Goal: Find specific page/section: Find specific page/section

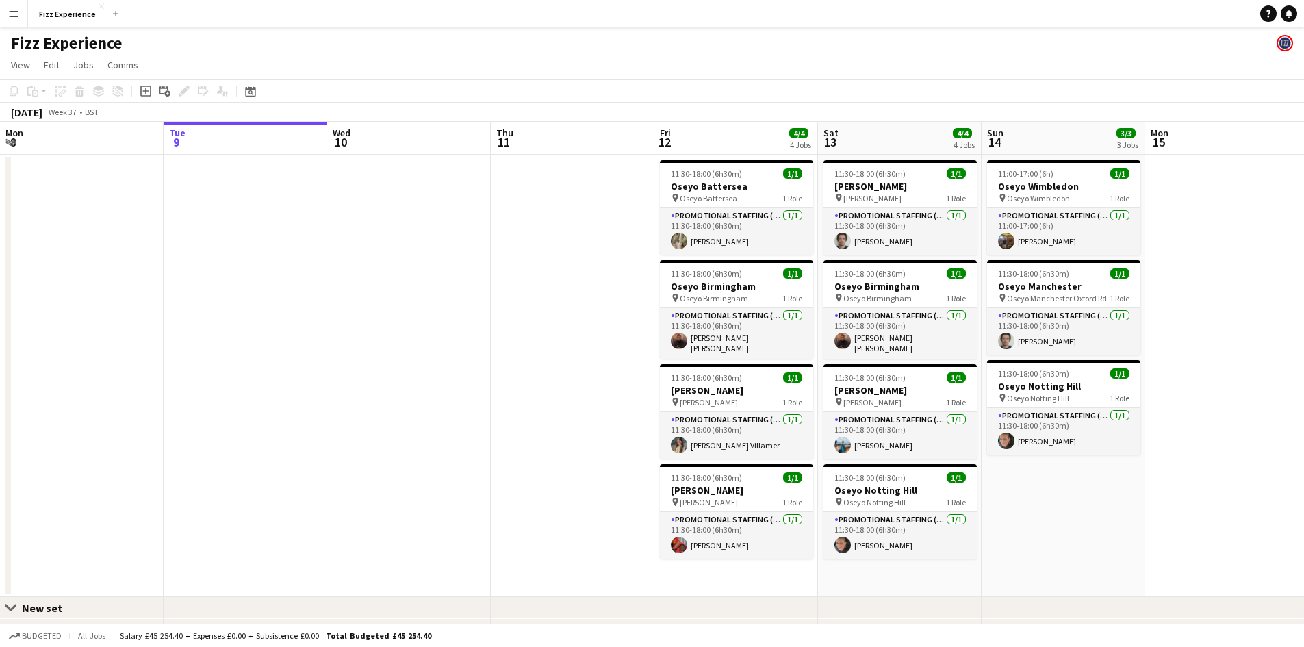
scroll to position [0, 398]
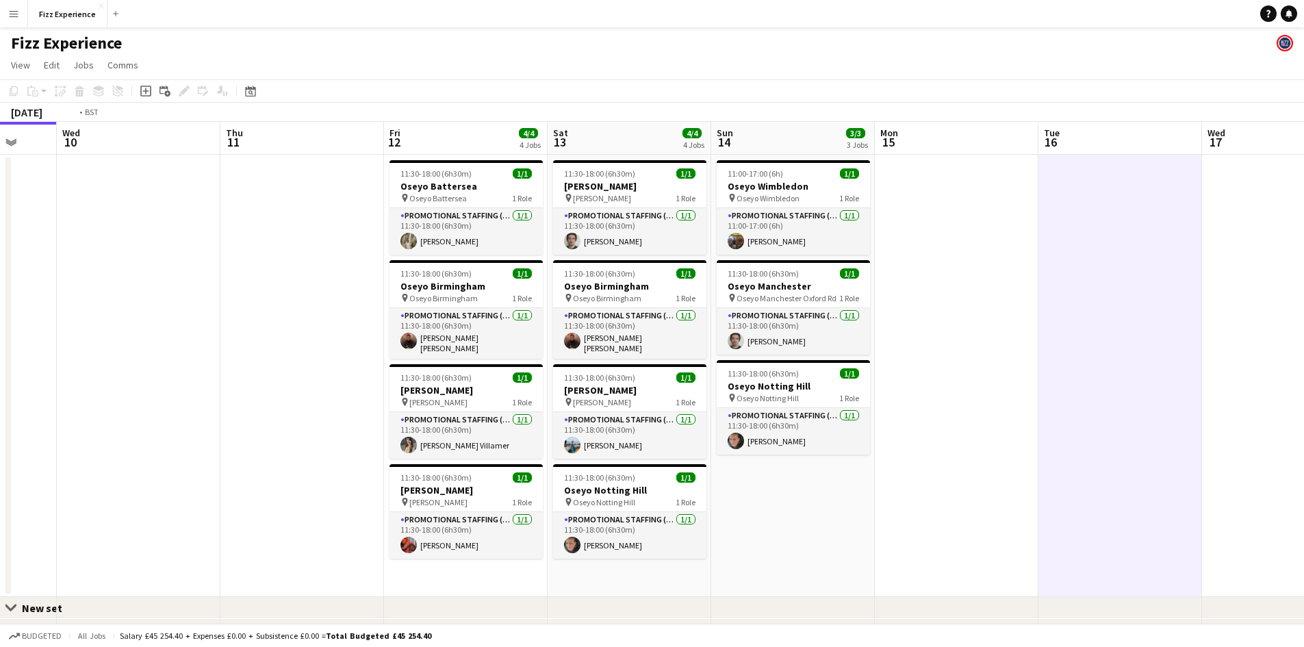
drag, startPoint x: 191, startPoint y: 320, endPoint x: 918, endPoint y: 322, distance: 726.7
click at [921, 322] on app-calendar-viewport "Mon 8 Tue 9 Wed 10 Thu 11 Fri 12 4/4 4 Jobs Sat 13 4/4 4 Jobs Sun 14 3/3 3 Jobs…" at bounding box center [652, 444] width 1304 height 645
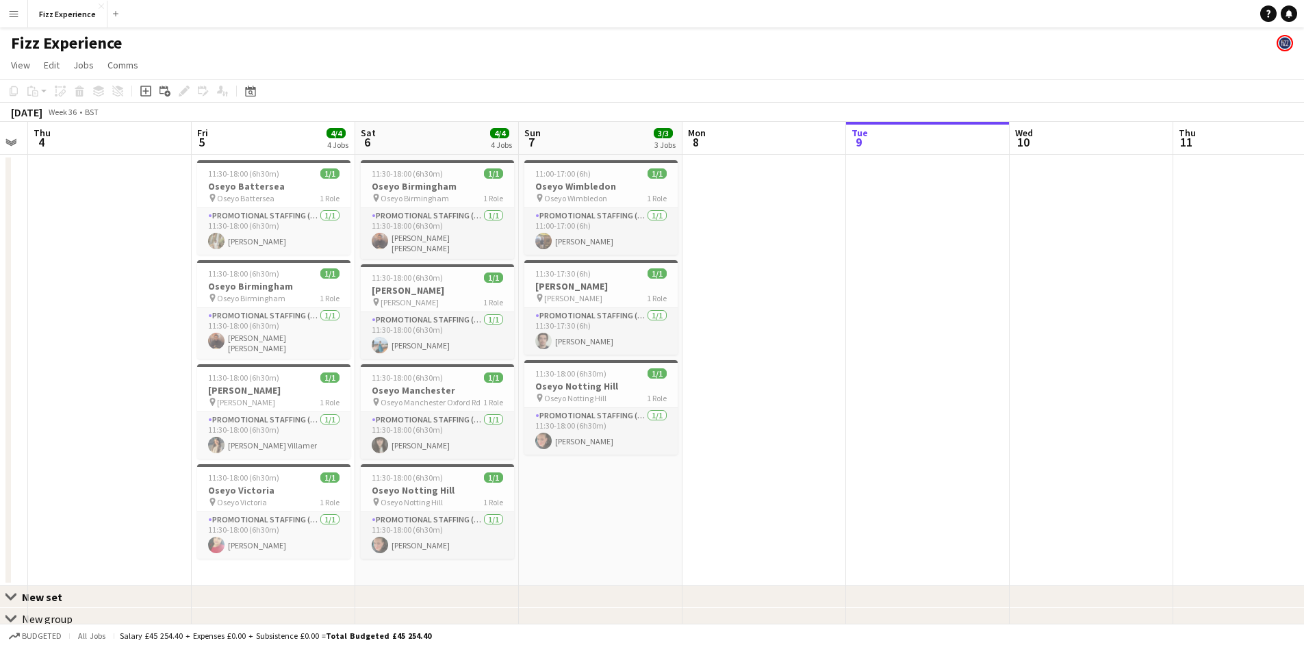
drag, startPoint x: 335, startPoint y: 373, endPoint x: 684, endPoint y: 370, distance: 349.7
click at [684, 370] on app-calendar-viewport "Tue 2 Wed 3 Thu 4 Fri 5 4/4 4 Jobs Sat 6 4/4 4 Jobs Sun 7 3/3 3 Jobs Mon 8 Tue …" at bounding box center [652, 439] width 1304 height 634
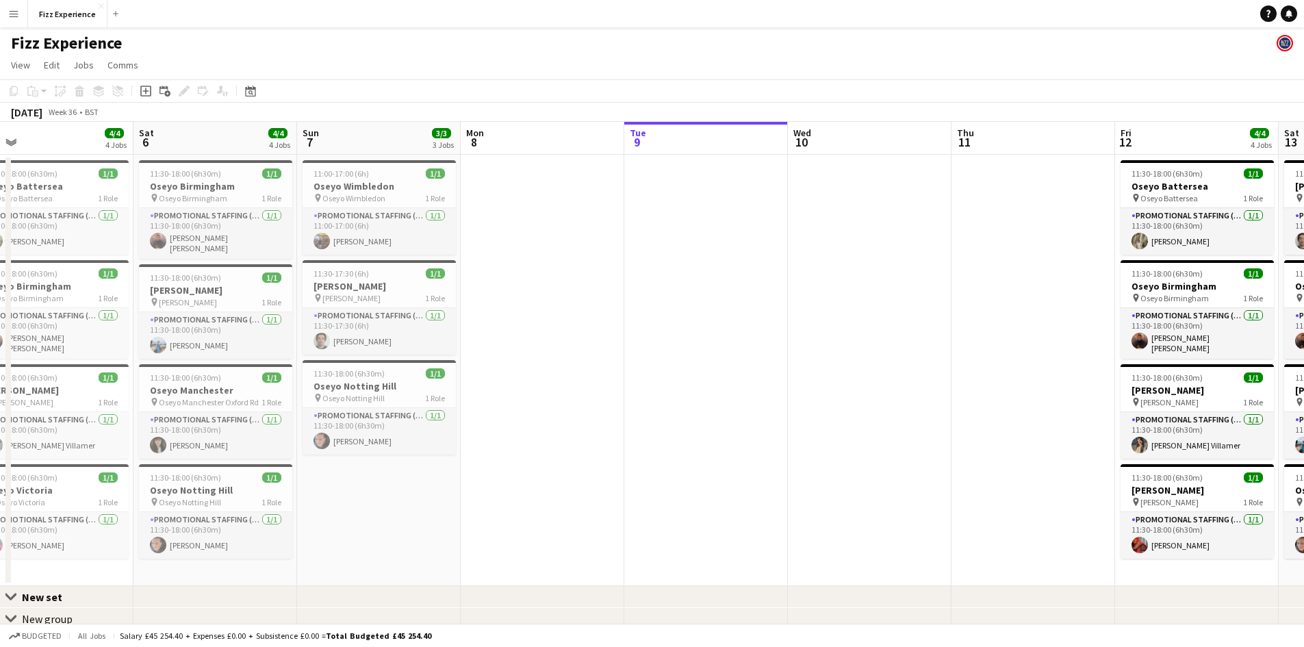
drag, startPoint x: 614, startPoint y: 329, endPoint x: 225, endPoint y: 326, distance: 389.4
click at [225, 326] on app-calendar-viewport "Tue 2 Wed 3 Thu 4 Fri 5 4/4 4 Jobs Sat 6 4/4 4 Jobs Sun 7 3/3 3 Jobs Mon 8 Tue …" at bounding box center [652, 439] width 1304 height 634
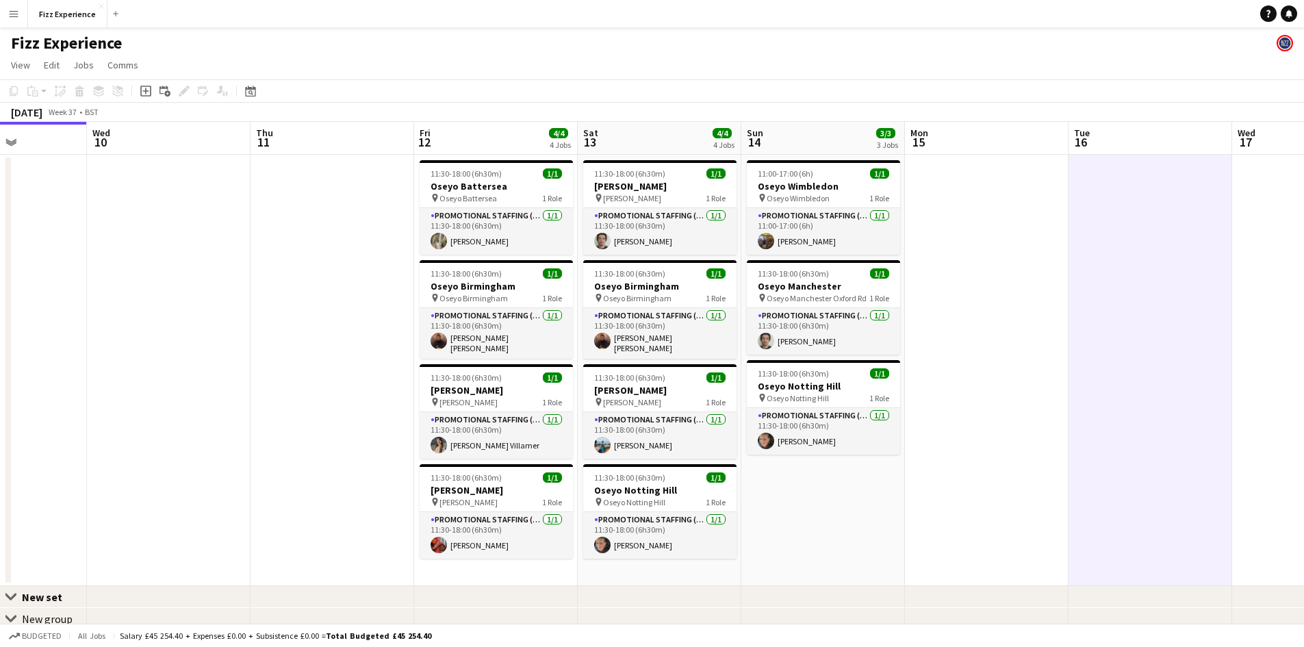
drag, startPoint x: 741, startPoint y: 409, endPoint x: 416, endPoint y: 408, distance: 325.0
click at [416, 408] on app-calendar-viewport "Sat 6 4/4 4 Jobs Sun 7 3/3 3 Jobs Mon 8 Tue 9 Wed 10 Thu 11 Fri 12 4/4 4 Jobs S…" at bounding box center [652, 439] width 1304 height 634
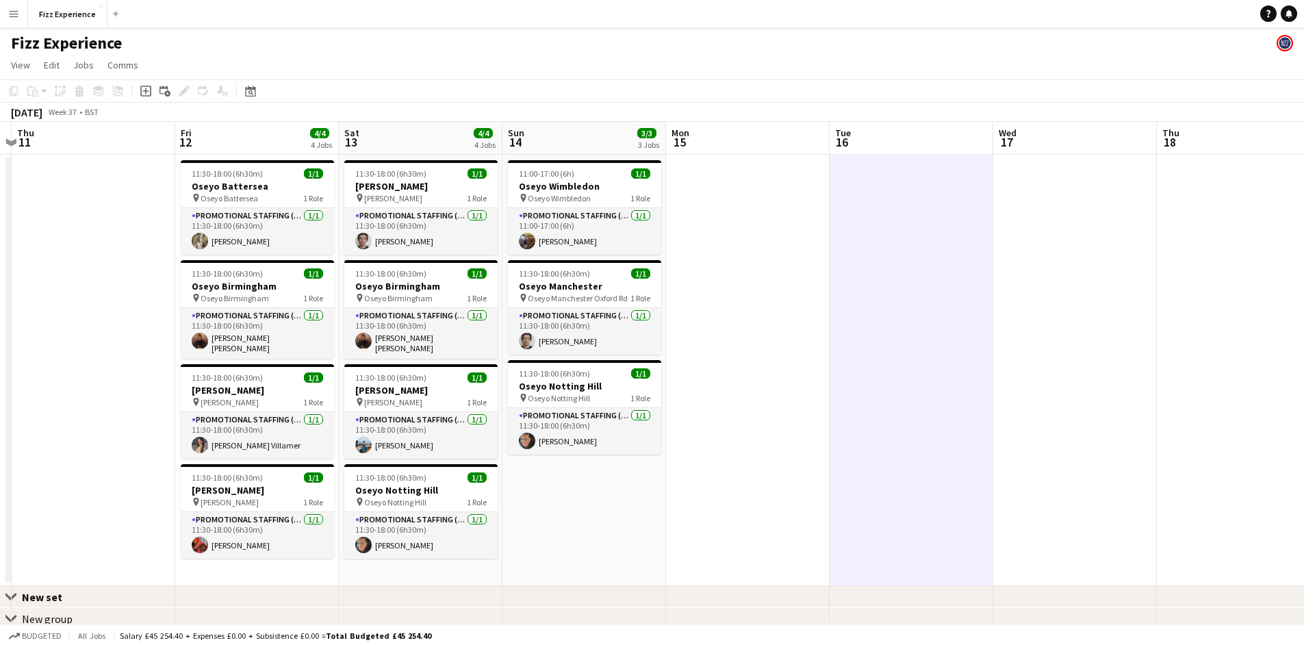
drag, startPoint x: 875, startPoint y: 400, endPoint x: 379, endPoint y: 402, distance: 496.1
click at [332, 381] on app-calendar-viewport "Mon 8 Tue 9 Wed 10 Thu 11 Fri 12 4/4 4 Jobs Sat 13 4/4 4 Jobs Sun 14 3/3 3 Jobs…" at bounding box center [652, 439] width 1304 height 634
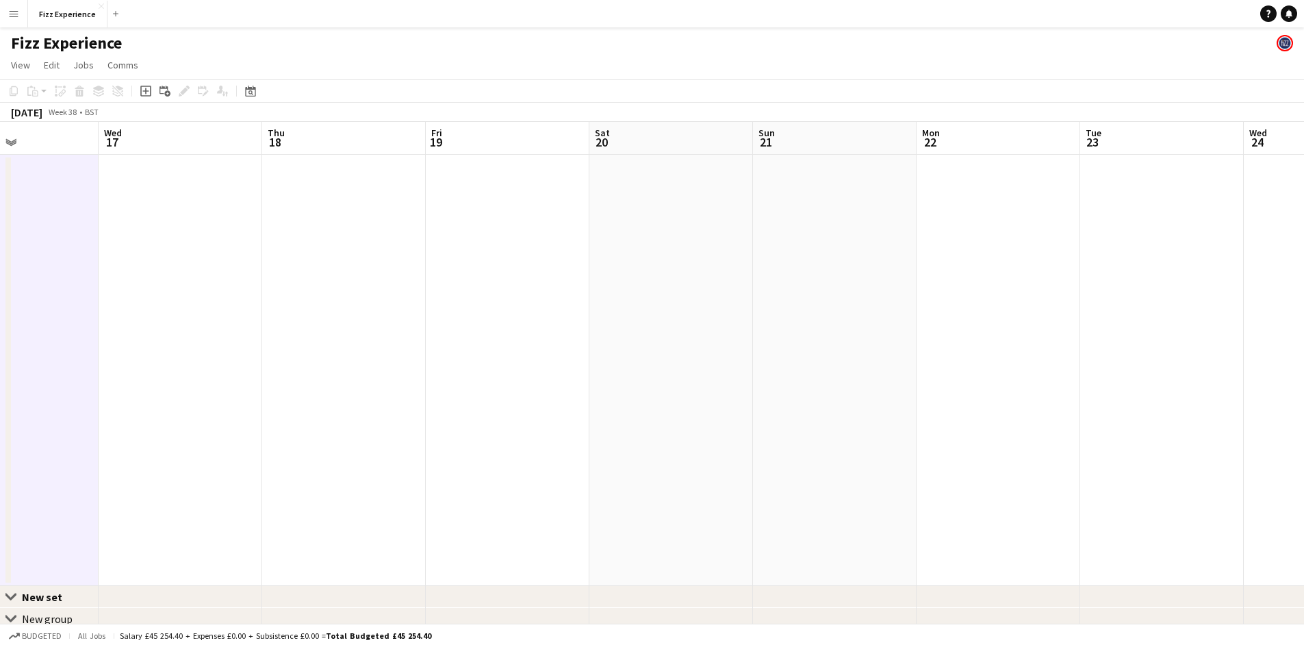
drag, startPoint x: 924, startPoint y: 434, endPoint x: 270, endPoint y: 431, distance: 654.8
click at [270, 432] on app-calendar-viewport "Sun 14 3/3 3 Jobs Mon 15 Tue 16 Wed 17 Thu 18 Fri 19 Sat 20 Sun 21 Mon 22 Tue 2…" at bounding box center [652, 439] width 1304 height 634
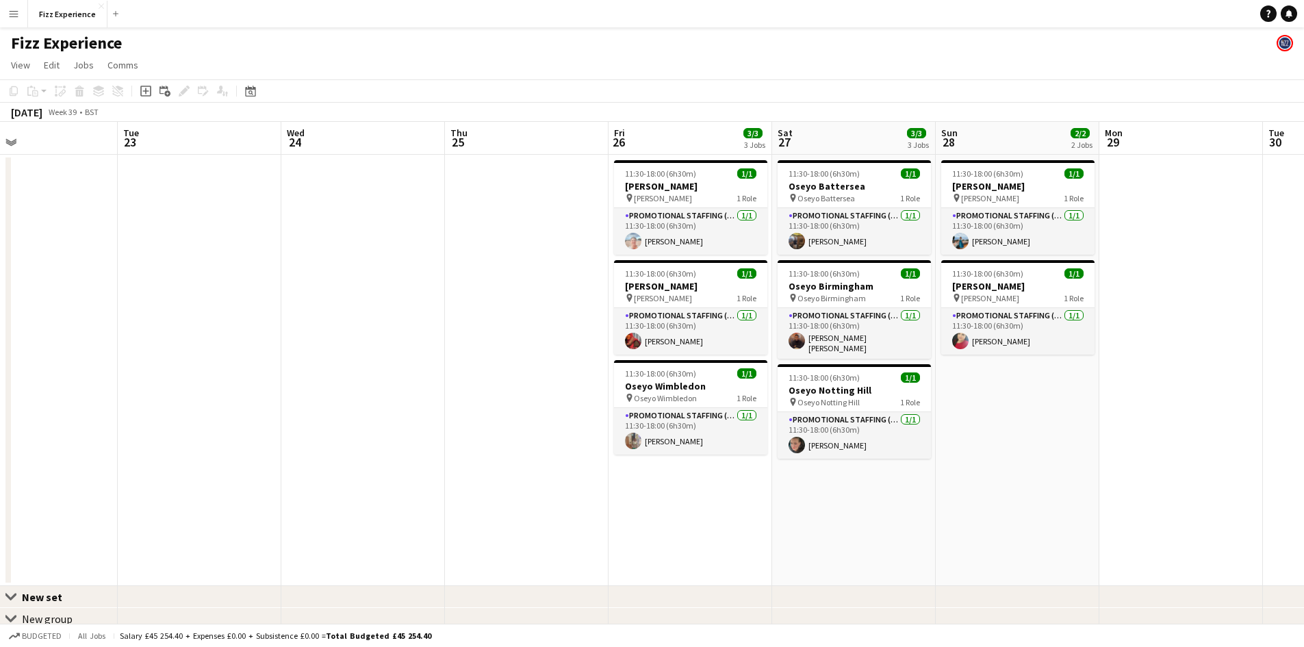
scroll to position [0, 500]
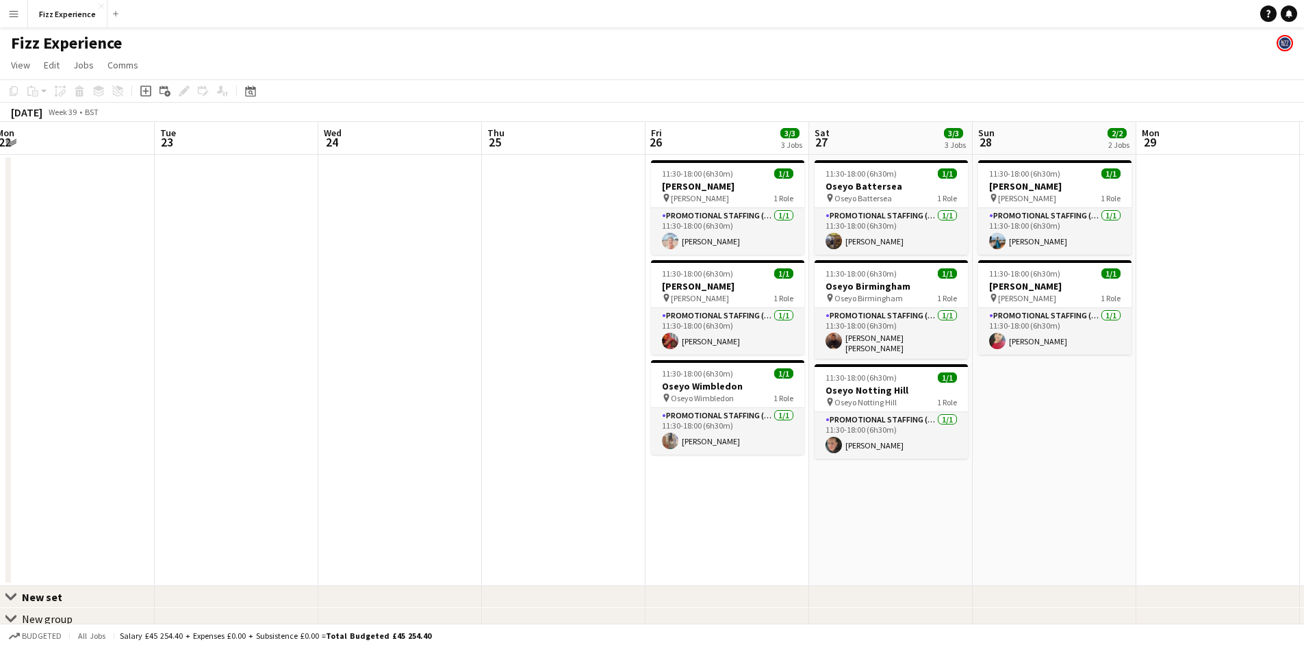
drag, startPoint x: 643, startPoint y: 469, endPoint x: -69, endPoint y: 425, distance: 713.7
click at [0, 425] on html "Menu Boards Boards Boards All jobs Status Workforce Workforce My Workforce Recr…" at bounding box center [652, 389] width 1304 height 779
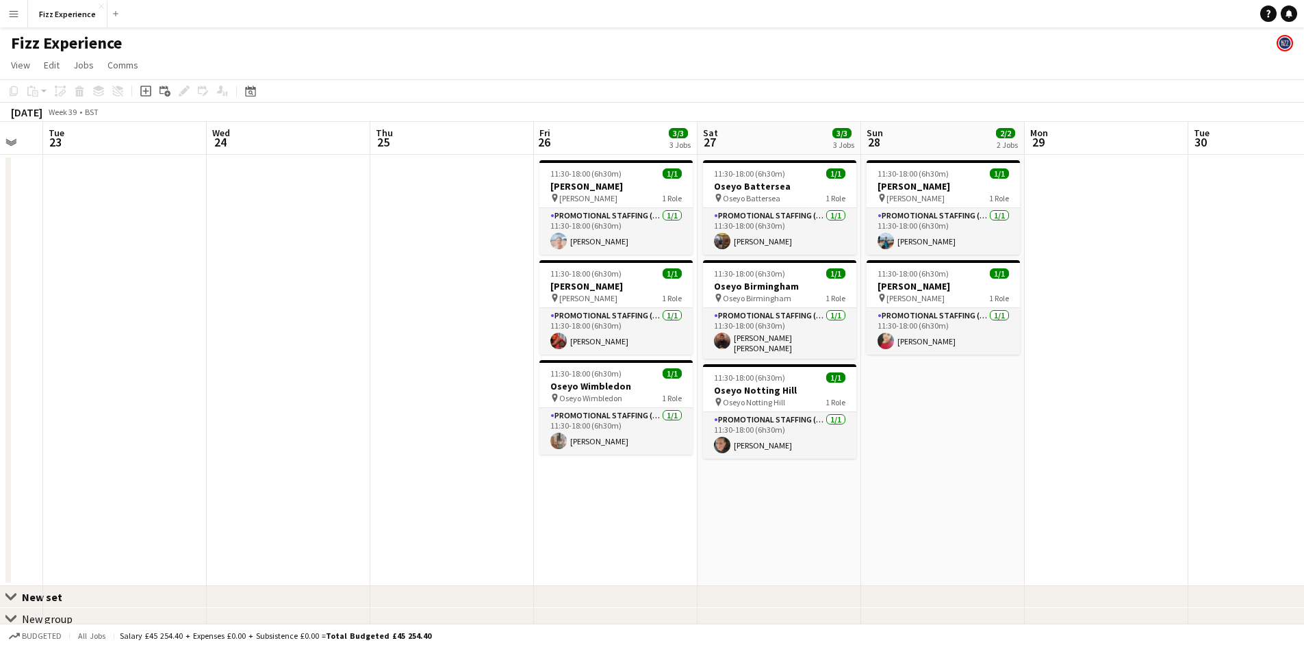
drag, startPoint x: 1132, startPoint y: 471, endPoint x: 874, endPoint y: 474, distance: 258.0
click at [875, 474] on app-calendar-viewport "Sat 20 Sun 21 Mon 22 Tue 23 Wed 24 Thu 25 Fri 26 3/3 3 Jobs Sat 27 3/3 3 Jobs S…" at bounding box center [652, 439] width 1304 height 634
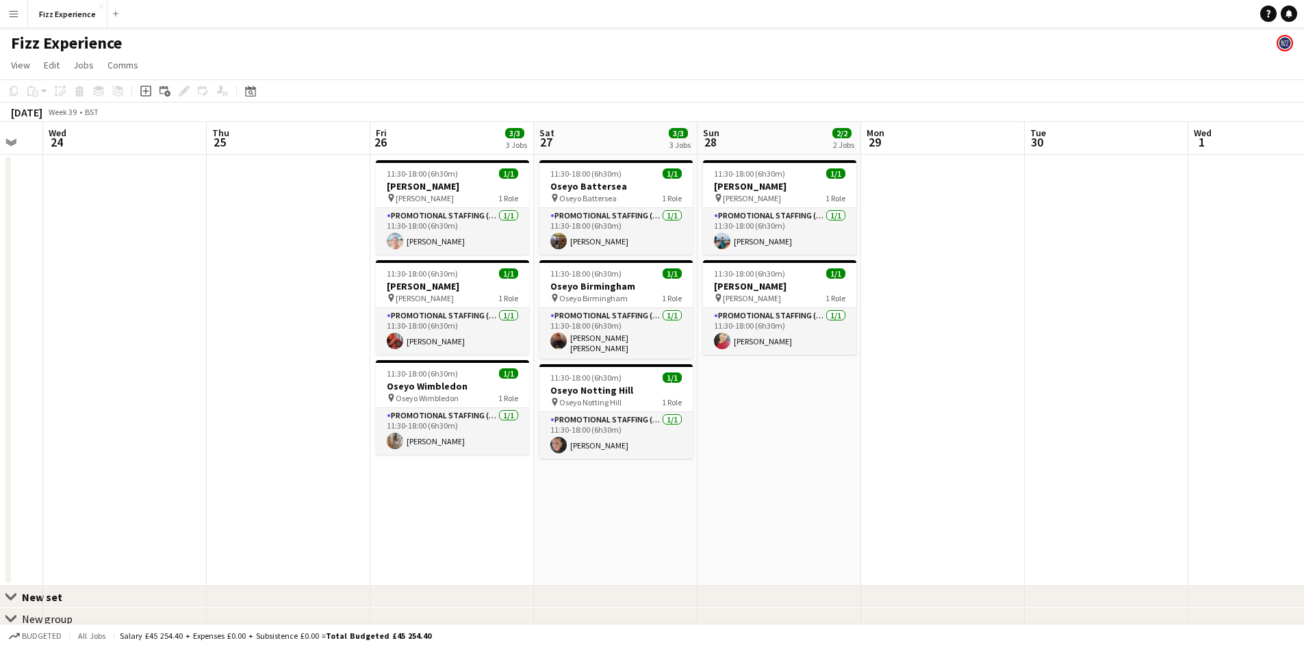
scroll to position [0, 469]
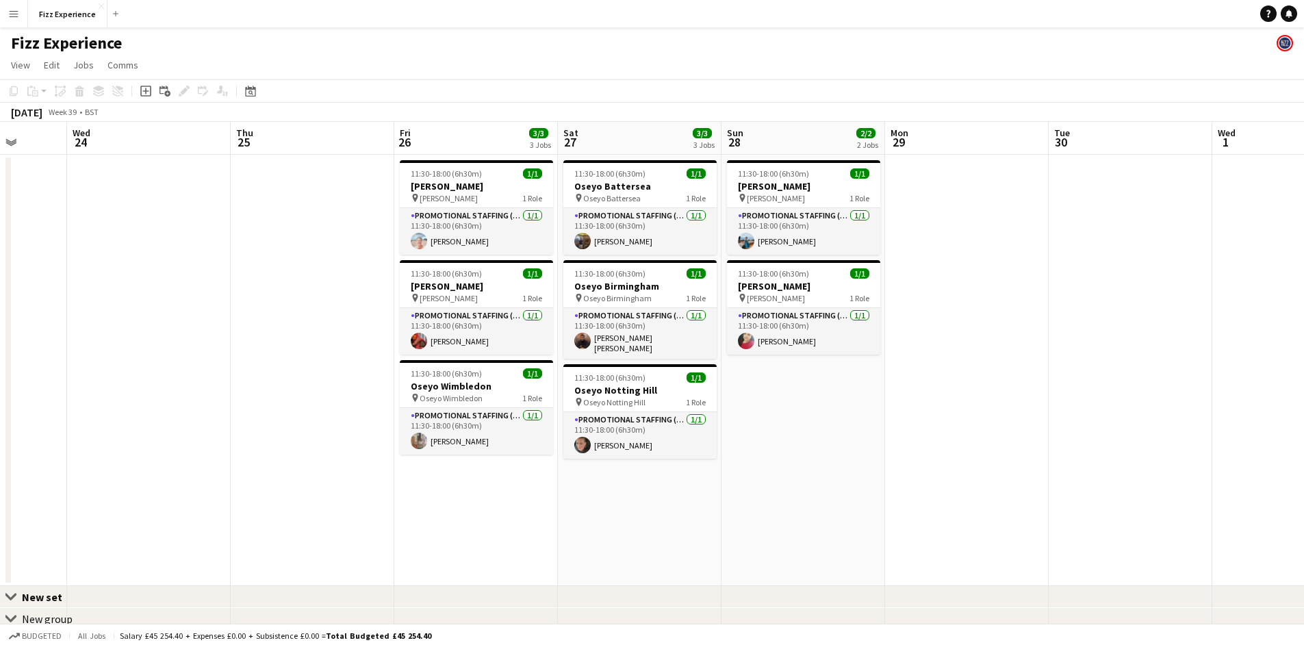
drag, startPoint x: 1137, startPoint y: 385, endPoint x: 569, endPoint y: 367, distance: 568.9
click at [565, 367] on app-calendar-viewport "Sun 21 Mon 22 Tue 23 Wed 24 Thu 25 Fri 26 3/3 3 Jobs Sat 27 3/3 3 Jobs Sun 28 2…" at bounding box center [652, 439] width 1304 height 634
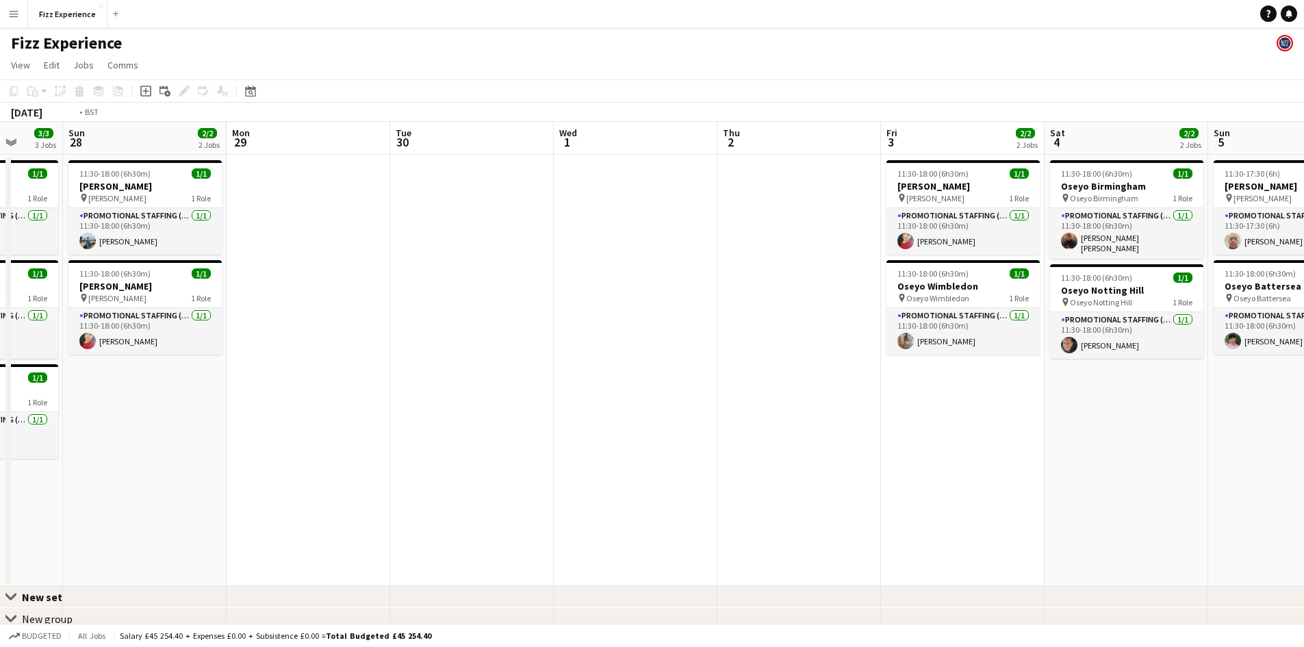
drag, startPoint x: 696, startPoint y: 374, endPoint x: 499, endPoint y: 374, distance: 197.1
click at [499, 374] on app-calendar-viewport "Thu 25 Fri 26 3/3 3 Jobs Sat 27 3/3 3 Jobs Sun 28 2/2 2 Jobs Mon 29 Tue 30 Wed …" at bounding box center [652, 439] width 1304 height 634
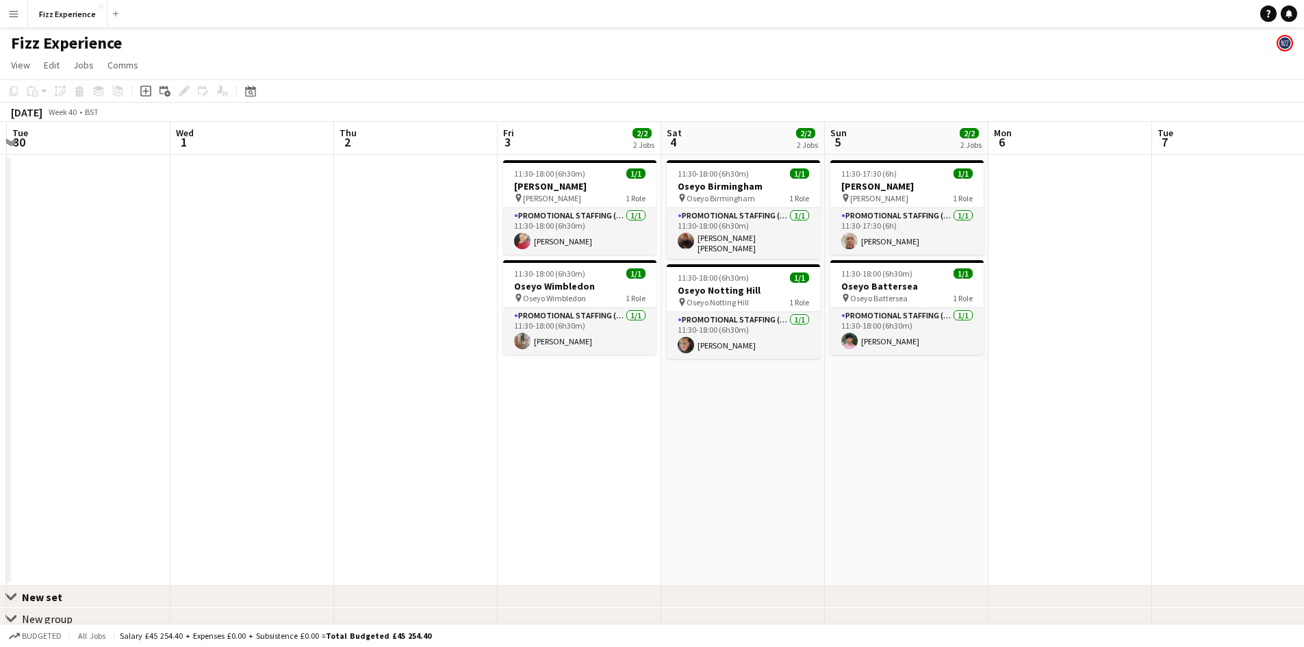
scroll to position [0, 441]
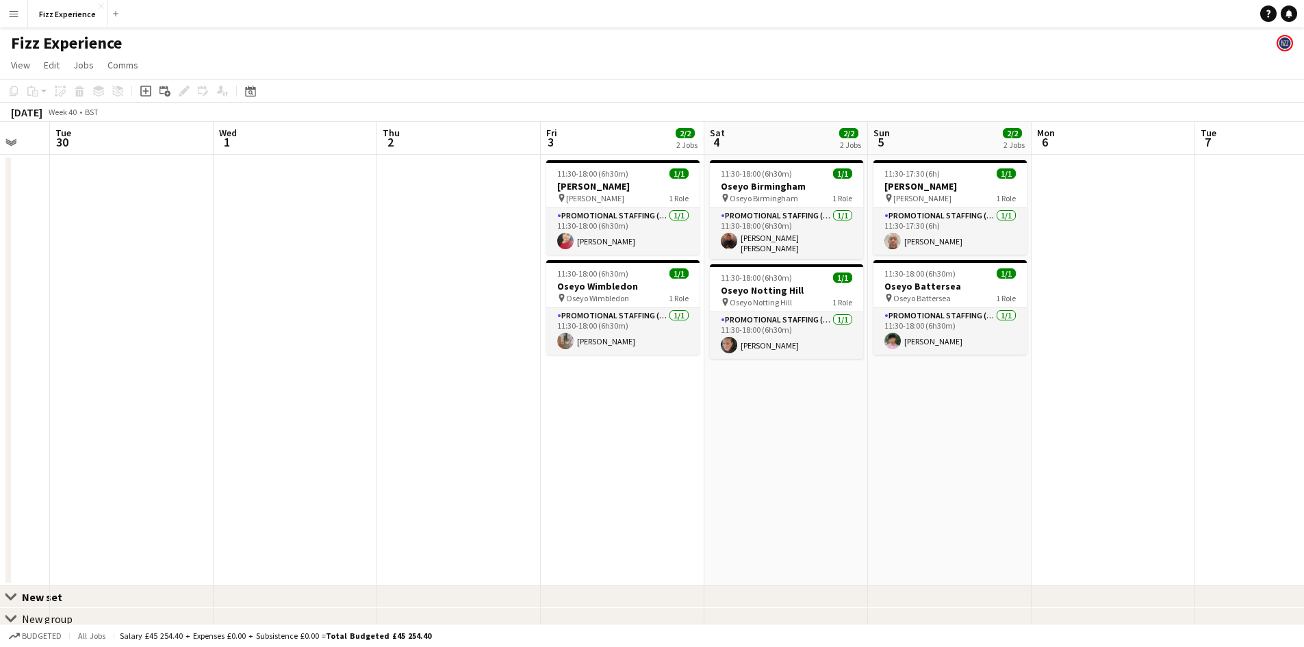
drag, startPoint x: 770, startPoint y: 446, endPoint x: 612, endPoint y: 437, distance: 158.3
click at [612, 437] on app-calendar-viewport "Sat 27 3/3 3 Jobs Sun 28 2/2 2 Jobs Mon 29 Tue 30 Wed 1 Thu 2 Fri 3 2/2 2 Jobs …" at bounding box center [652, 439] width 1304 height 634
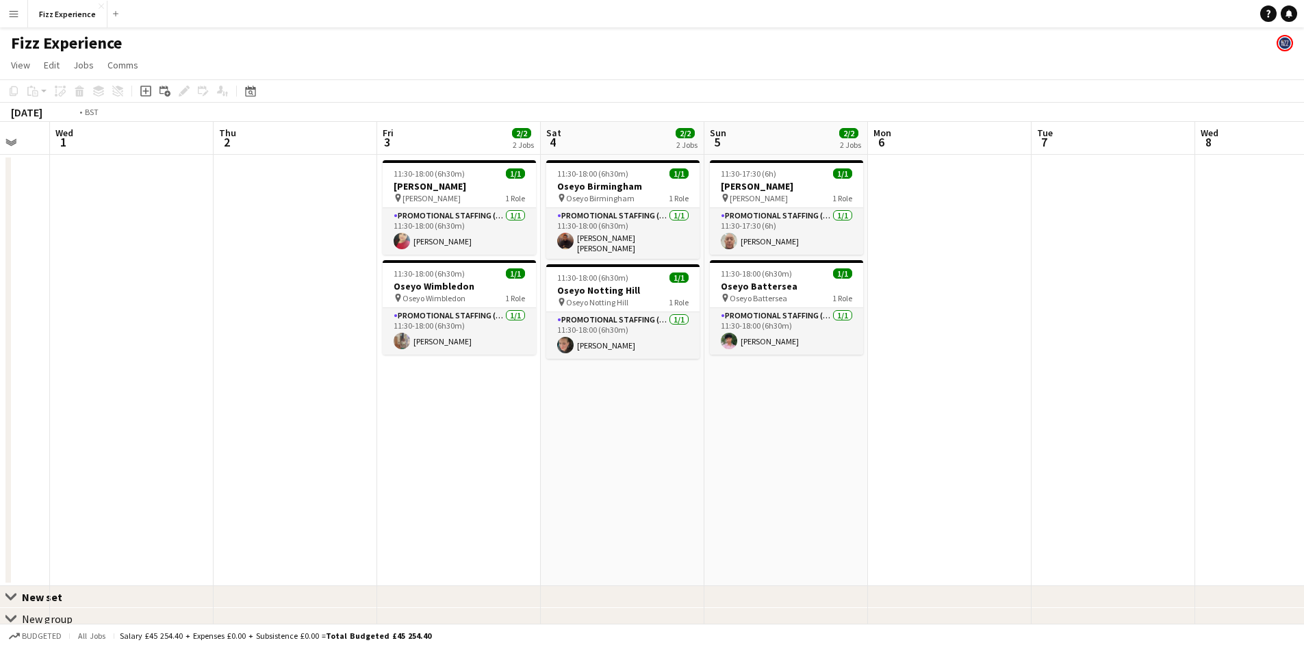
drag, startPoint x: 538, startPoint y: 442, endPoint x: 868, endPoint y: 412, distance: 331.9
click at [866, 412] on app-calendar-viewport "Sun 28 2/2 2 Jobs Mon 29 Tue 30 Wed 1 Thu 2 Fri 3 2/2 2 Jobs Sat 4 2/2 2 Jobs S…" at bounding box center [652, 439] width 1304 height 634
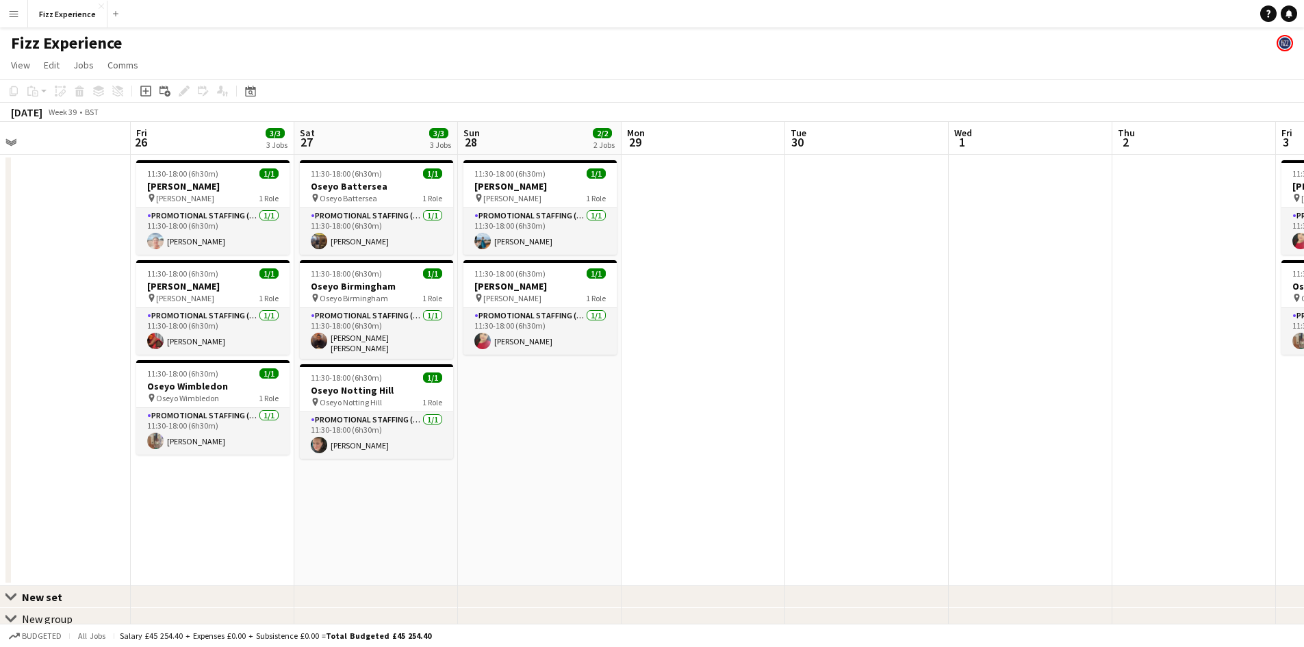
drag, startPoint x: 453, startPoint y: 426, endPoint x: 790, endPoint y: 422, distance: 337.4
click at [790, 422] on app-calendar-viewport "Tue 23 Wed 24 Thu 25 Fri 26 3/3 3 Jobs Sat 27 3/3 3 Jobs Sun 28 2/2 2 Jobs Mon …" at bounding box center [652, 439] width 1304 height 634
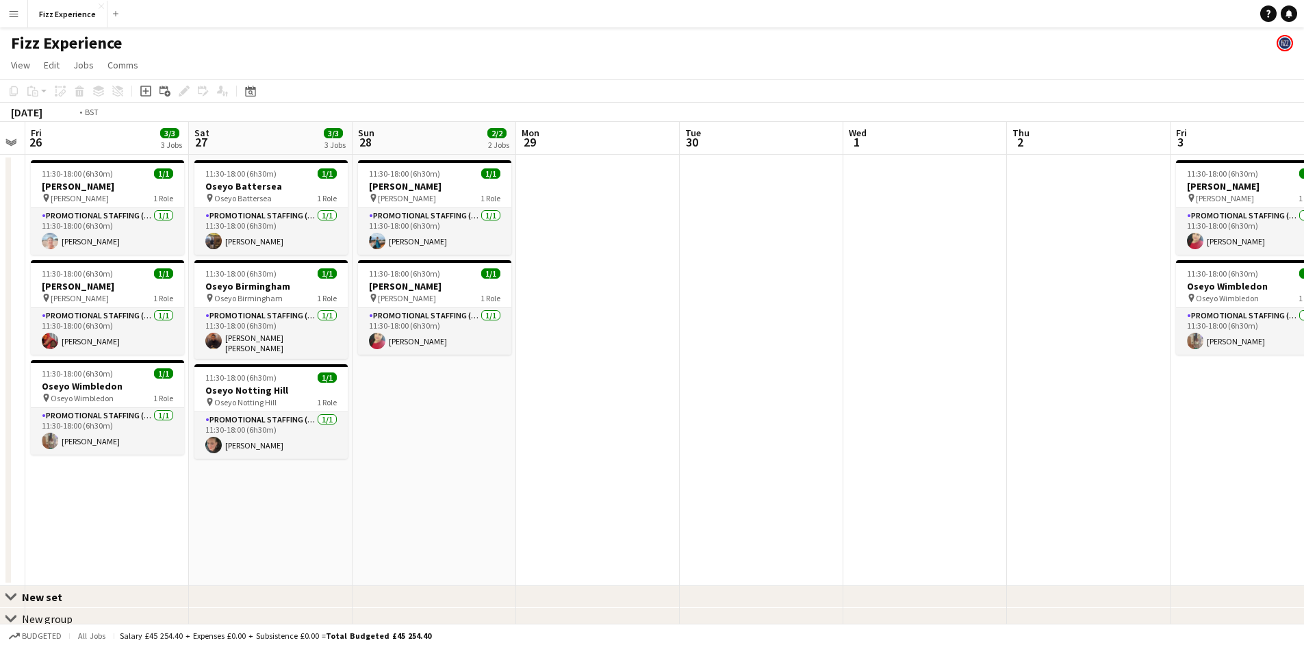
drag, startPoint x: 675, startPoint y: 416, endPoint x: 130, endPoint y: 483, distance: 549.5
click at [108, 461] on app-calendar-viewport "Tue 23 Wed 24 Thu 25 Fri 26 3/3 3 Jobs Sat 27 3/3 3 Jobs Sun 28 2/2 2 Jobs Mon …" at bounding box center [652, 439] width 1304 height 634
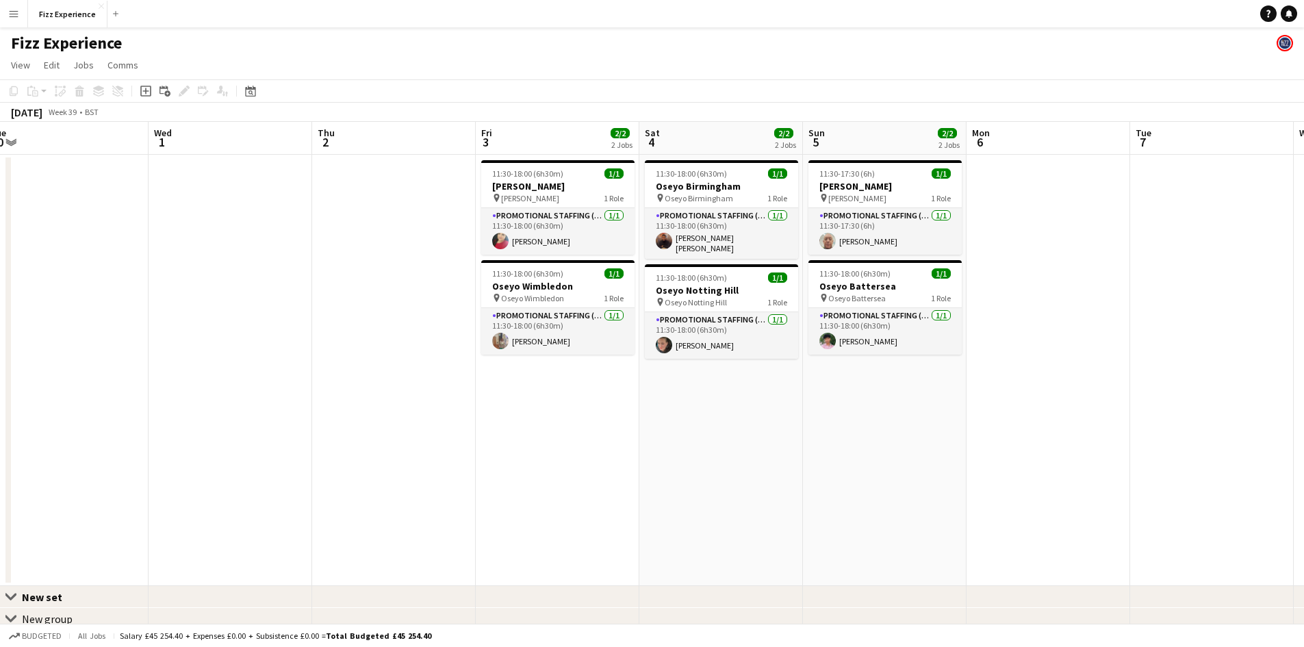
drag, startPoint x: 508, startPoint y: 492, endPoint x: -162, endPoint y: 511, distance: 670.9
click at [0, 511] on html "Menu Boards Boards Boards All jobs Status Workforce Workforce My Workforce Recr…" at bounding box center [652, 389] width 1304 height 779
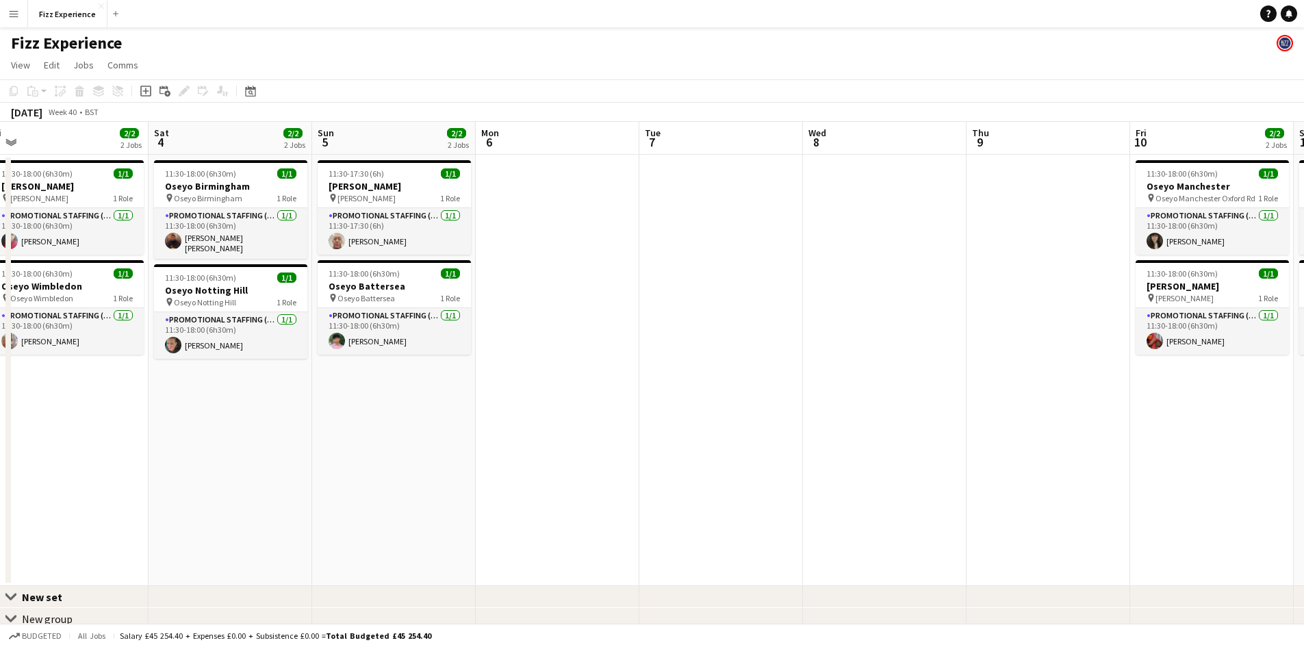
scroll to position [0, 521]
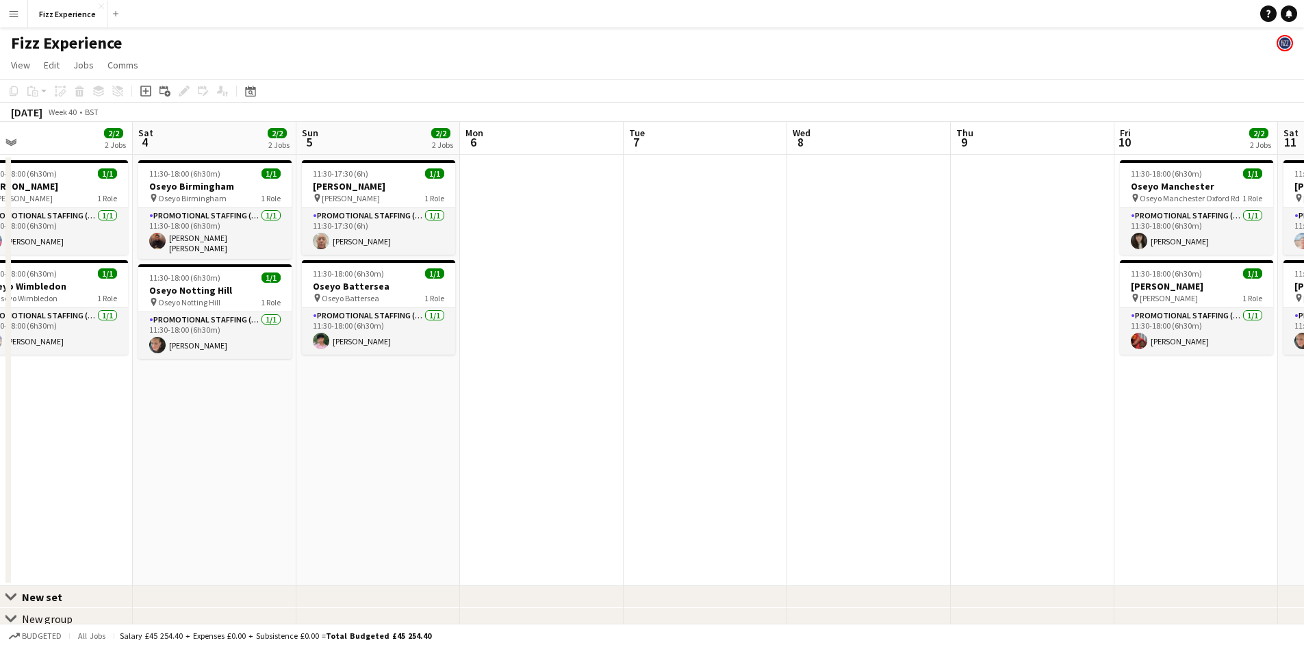
drag, startPoint x: 304, startPoint y: 534, endPoint x: -725, endPoint y: 465, distance: 1032.1
click at [0, 465] on html "Menu Boards Boards Boards All jobs Status Workforce Workforce My Workforce Recr…" at bounding box center [652, 389] width 1304 height 779
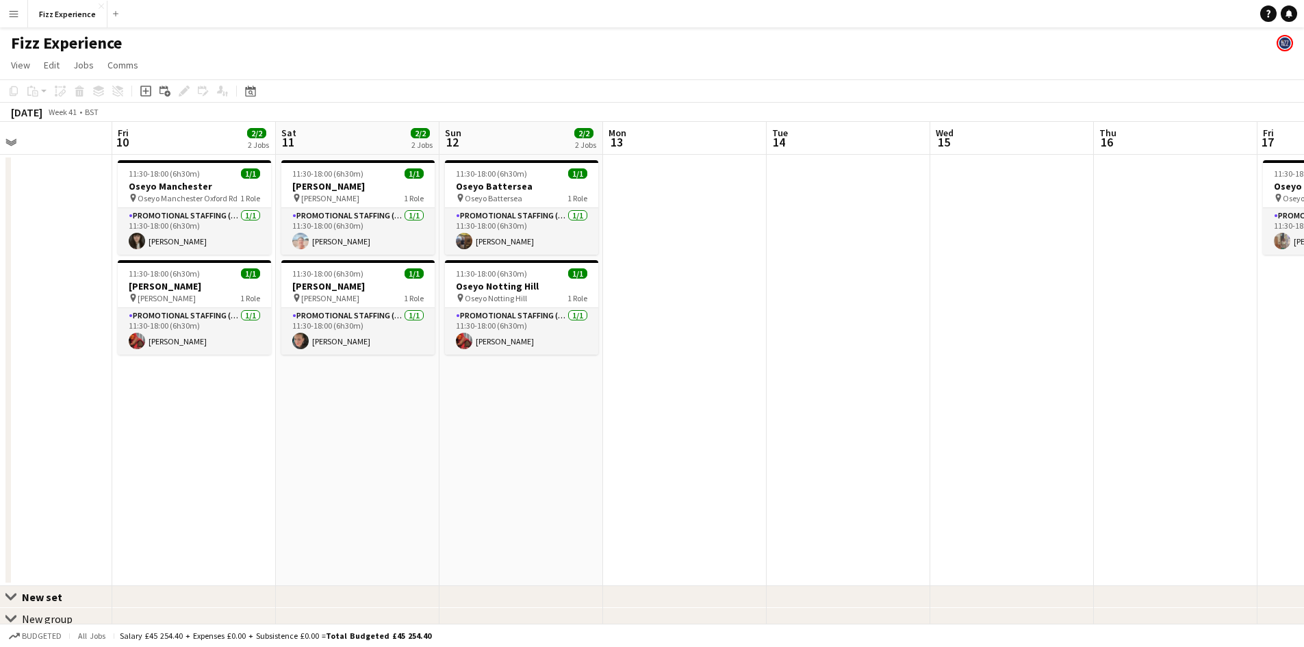
drag, startPoint x: 1025, startPoint y: 451, endPoint x: 205, endPoint y: 456, distance: 820.4
click at [205, 456] on app-calendar-viewport "Mon 6 Tue 7 Wed 8 Thu 9 Fri 10 2/2 2 Jobs Sat 11 2/2 2 Jobs Sun 12 2/2 2 Jobs M…" at bounding box center [652, 439] width 1304 height 634
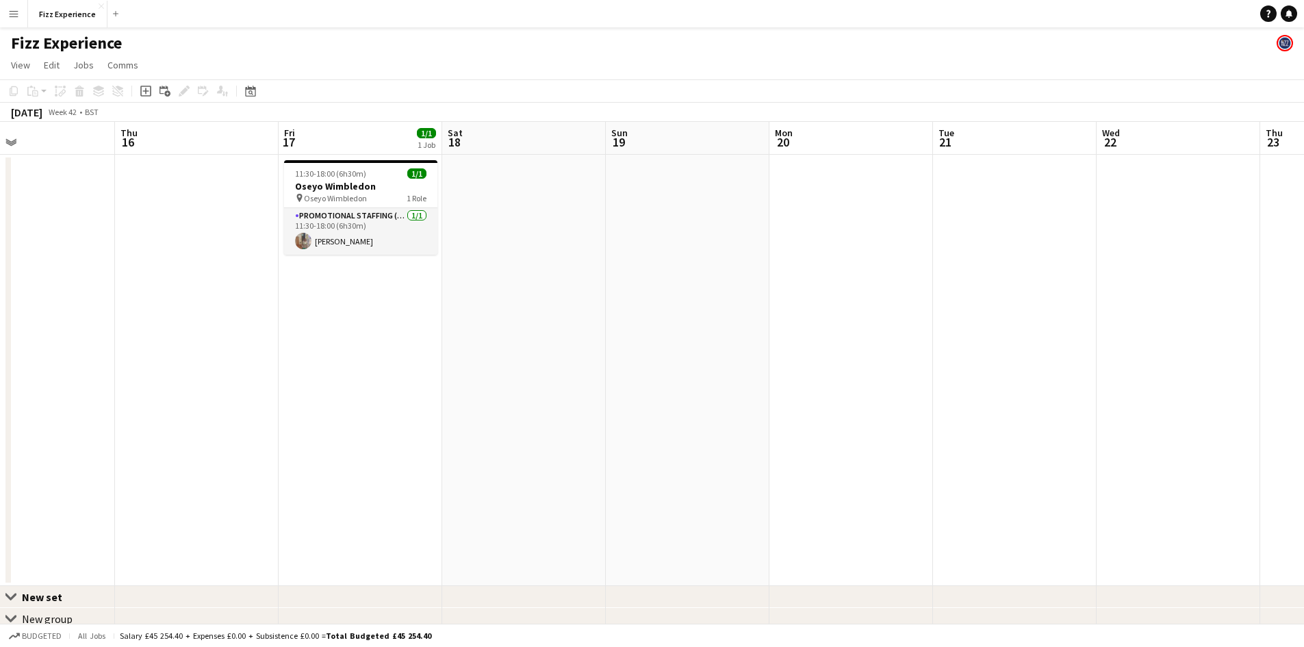
drag, startPoint x: 1178, startPoint y: 399, endPoint x: 137, endPoint y: 393, distance: 1041.5
click at [136, 393] on app-calendar-viewport "Sun 12 2/2 2 Jobs Mon 13 Tue 14 Wed 15 Thu 16 Fri 17 1/1 1 Job Sat 18 Sun 19 Mo…" at bounding box center [652, 439] width 1304 height 634
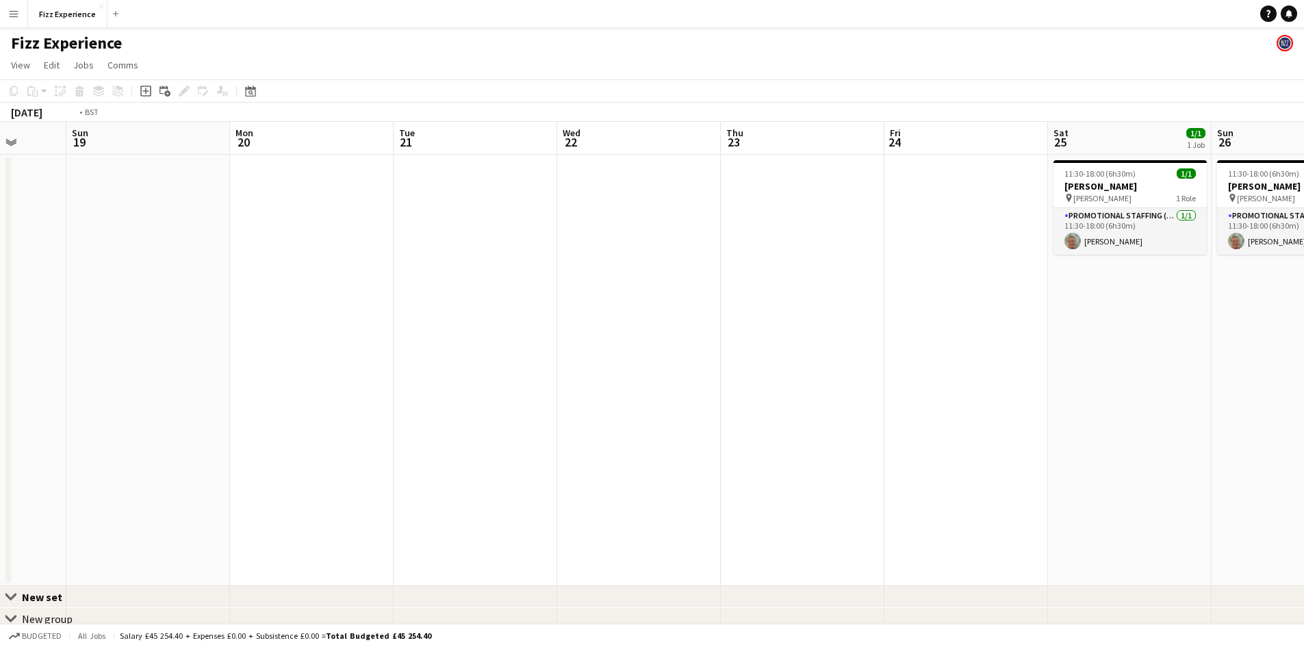
drag, startPoint x: 822, startPoint y: 395, endPoint x: 1112, endPoint y: 406, distance: 290.4
click at [1297, 406] on app-calendar-viewport "Sat 18 Sun 19 Mon 20 Tue 21 Wed 22 Thu 23 Fri 24 Sat 25 1/1 1 Job Sun 26 1/1 1 …" at bounding box center [652, 439] width 1304 height 634
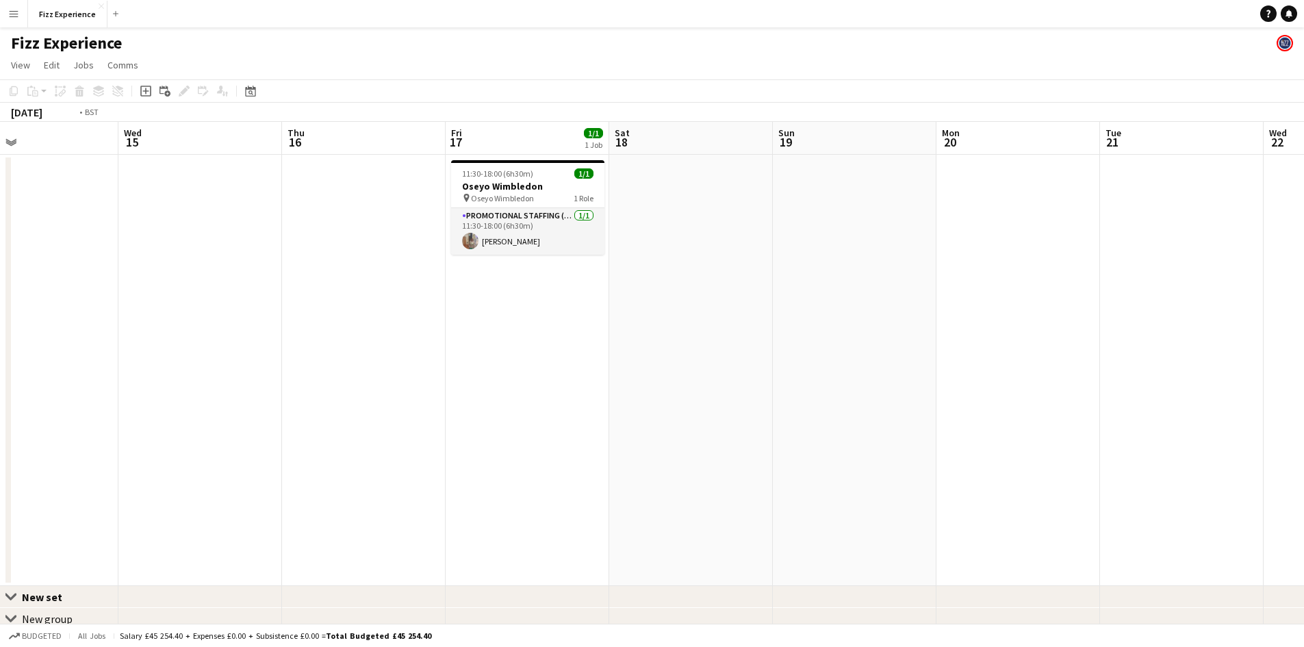
drag, startPoint x: 365, startPoint y: 436, endPoint x: 601, endPoint y: 390, distance: 239.8
click at [679, 390] on app-calendar-viewport "Sun 12 2/2 2 Jobs Mon 13 Tue 14 Wed 15 Thu 16 Fri 17 1/1 1 Job Sat 18 Sun 19 Mo…" at bounding box center [652, 439] width 1304 height 634
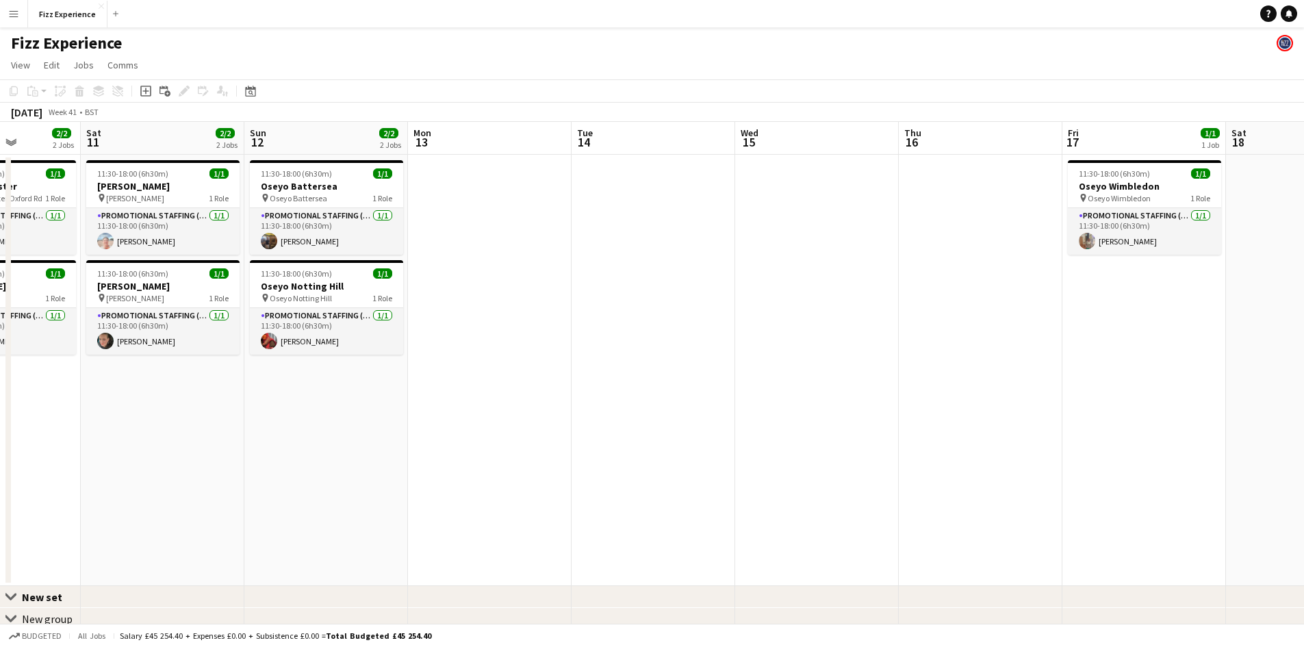
drag, startPoint x: 414, startPoint y: 393, endPoint x: 890, endPoint y: 393, distance: 475.6
click at [890, 393] on app-calendar-viewport "Wed 8 Thu 9 Fri 10 2/2 2 Jobs Sat 11 2/2 2 Jobs Sun 12 2/2 2 Jobs Mon 13 Tue 14…" at bounding box center [652, 439] width 1304 height 634
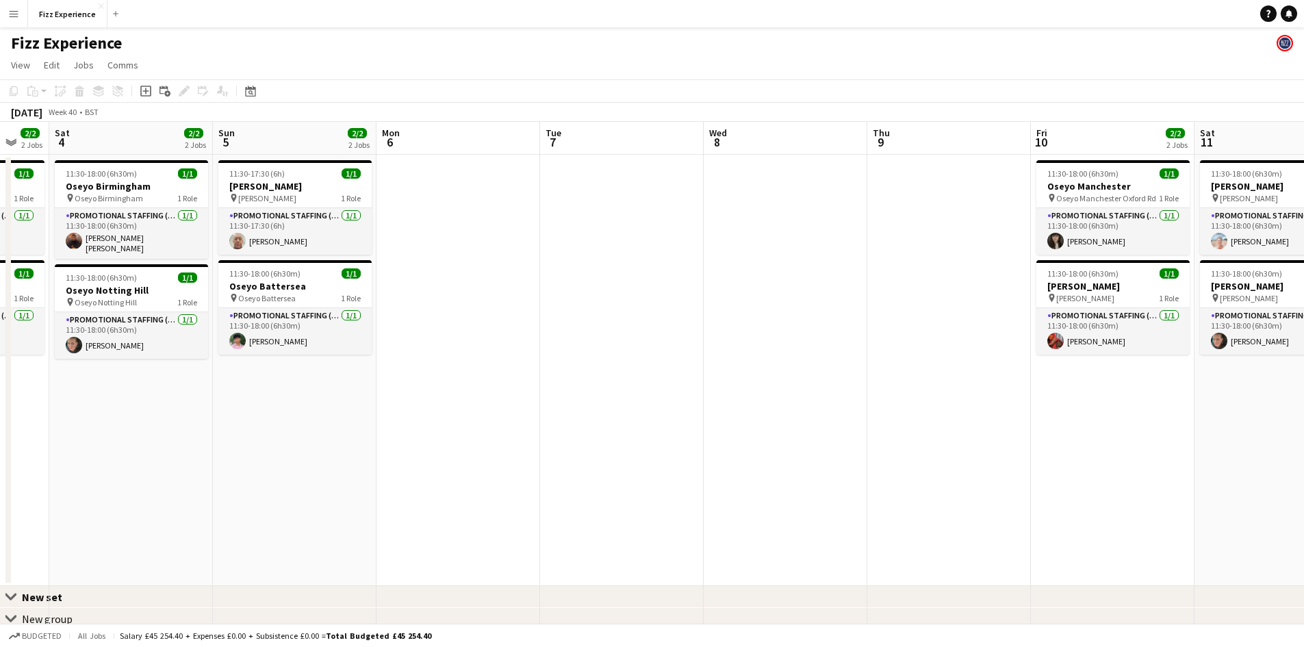
drag, startPoint x: 53, startPoint y: 430, endPoint x: 963, endPoint y: 421, distance: 910.1
click at [1008, 421] on app-calendar-viewport "Thu 2 Fri 3 2/2 2 Jobs Sat 4 2/2 2 Jobs Sun 5 2/2 2 Jobs Mon 6 Tue 7 Wed 8 Thu …" at bounding box center [652, 439] width 1304 height 634
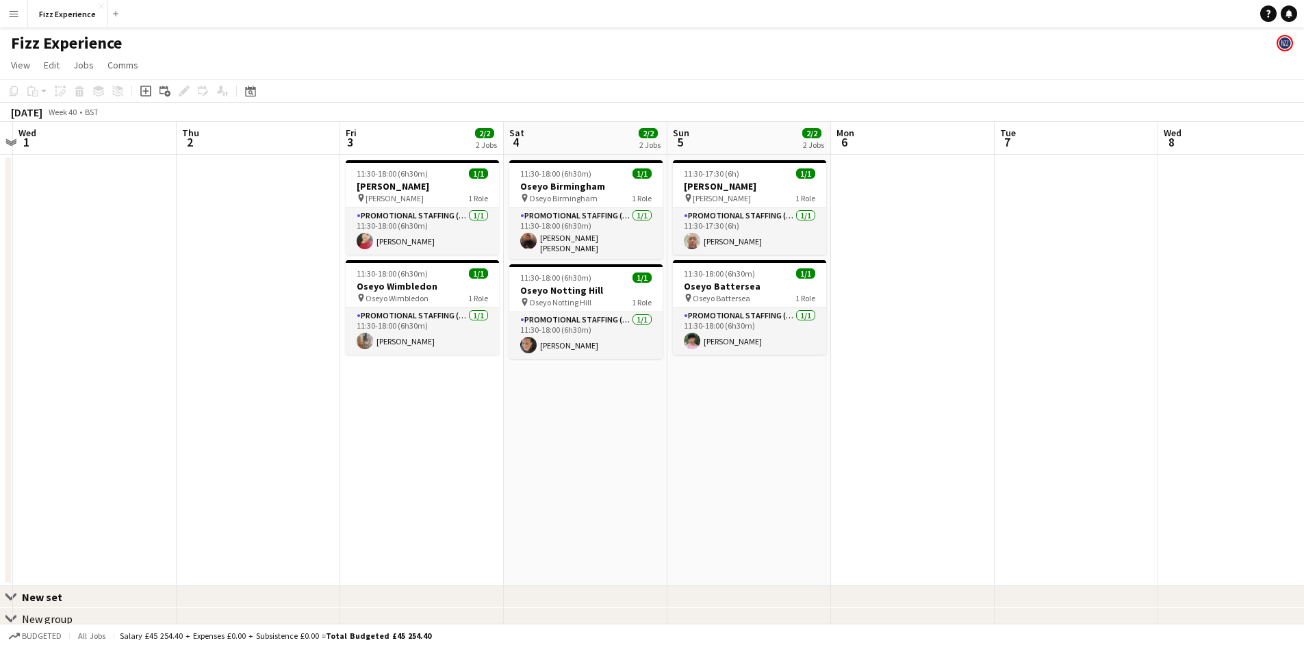
drag, startPoint x: 375, startPoint y: 422, endPoint x: 1001, endPoint y: 430, distance: 626.2
click at [1001, 430] on app-calendar-viewport "Sun 28 2/2 2 Jobs Mon 29 Tue 30 Wed 1 Thu 2 Fri 3 2/2 2 Jobs Sat 4 2/2 2 Jobs S…" at bounding box center [652, 439] width 1304 height 634
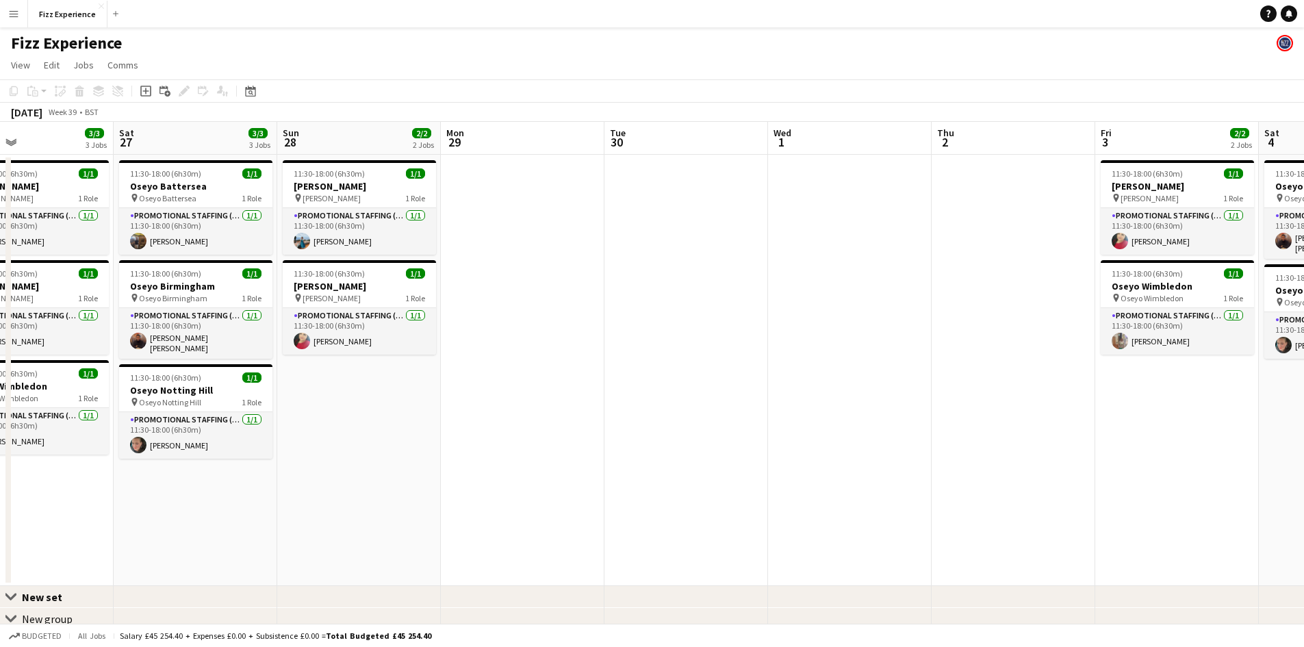
drag, startPoint x: 160, startPoint y: 478, endPoint x: 783, endPoint y: 455, distance: 623.8
click at [783, 455] on app-calendar-viewport "Wed 24 Thu 25 Fri 26 3/3 3 Jobs Sat 27 3/3 3 Jobs Sun 28 2/2 2 Jobs Mon 29 Tue …" at bounding box center [652, 439] width 1304 height 634
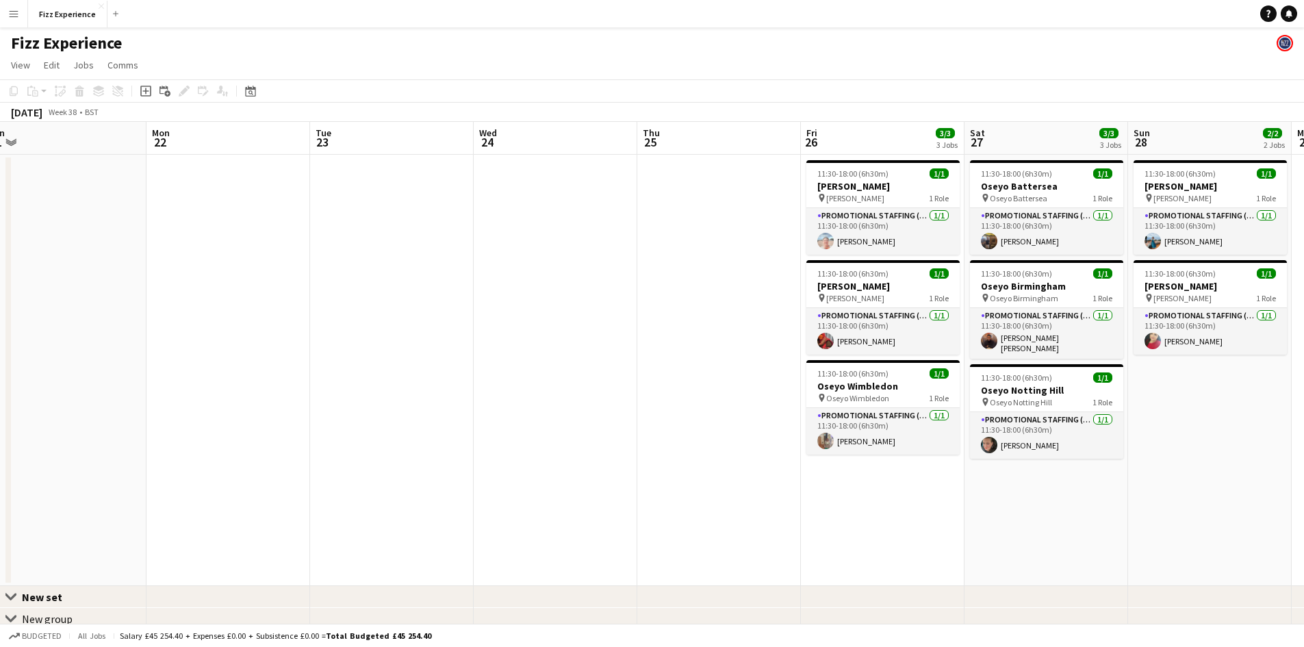
drag, startPoint x: 40, startPoint y: 526, endPoint x: 941, endPoint y: 474, distance: 902.7
click at [941, 474] on app-calendar-viewport "Fri 19 Sat 20 Sun 21 Mon 22 Tue 23 Wed 24 Thu 25 Fri 26 3/3 3 Jobs Sat 27 3/3 3…" at bounding box center [652, 439] width 1304 height 634
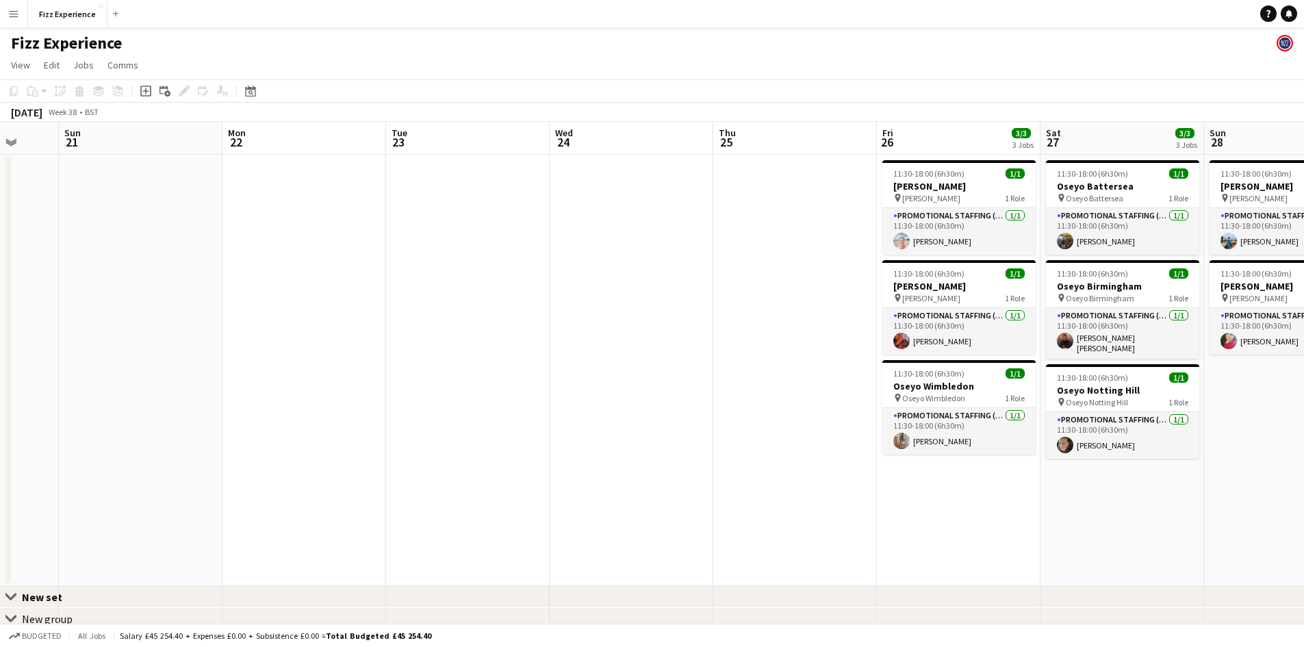
scroll to position [0, 432]
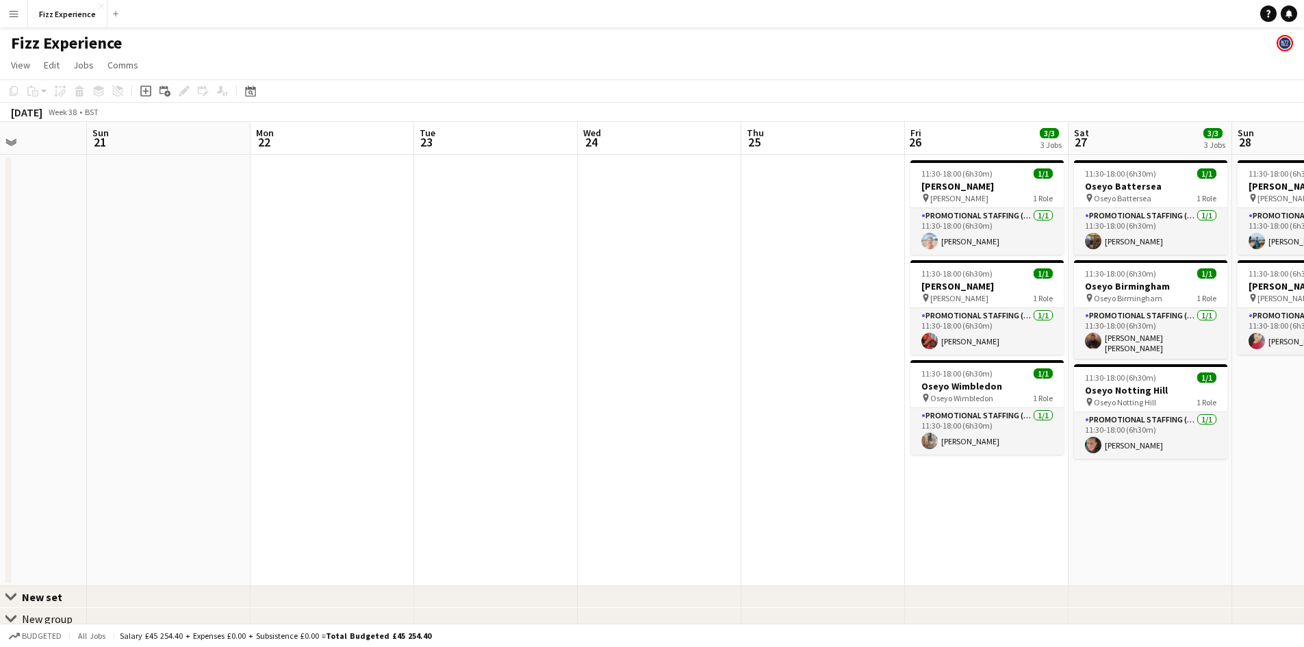
drag, startPoint x: 973, startPoint y: 495, endPoint x: 1143, endPoint y: 488, distance: 169.8
click at [1142, 488] on app-calendar-viewport "Thu 18 Fri 19 Sat 20 Sun 21 Mon 22 Tue 23 Wed 24 Thu 25 Fri 26 3/3 3 Jobs Sat 2…" at bounding box center [652, 439] width 1304 height 634
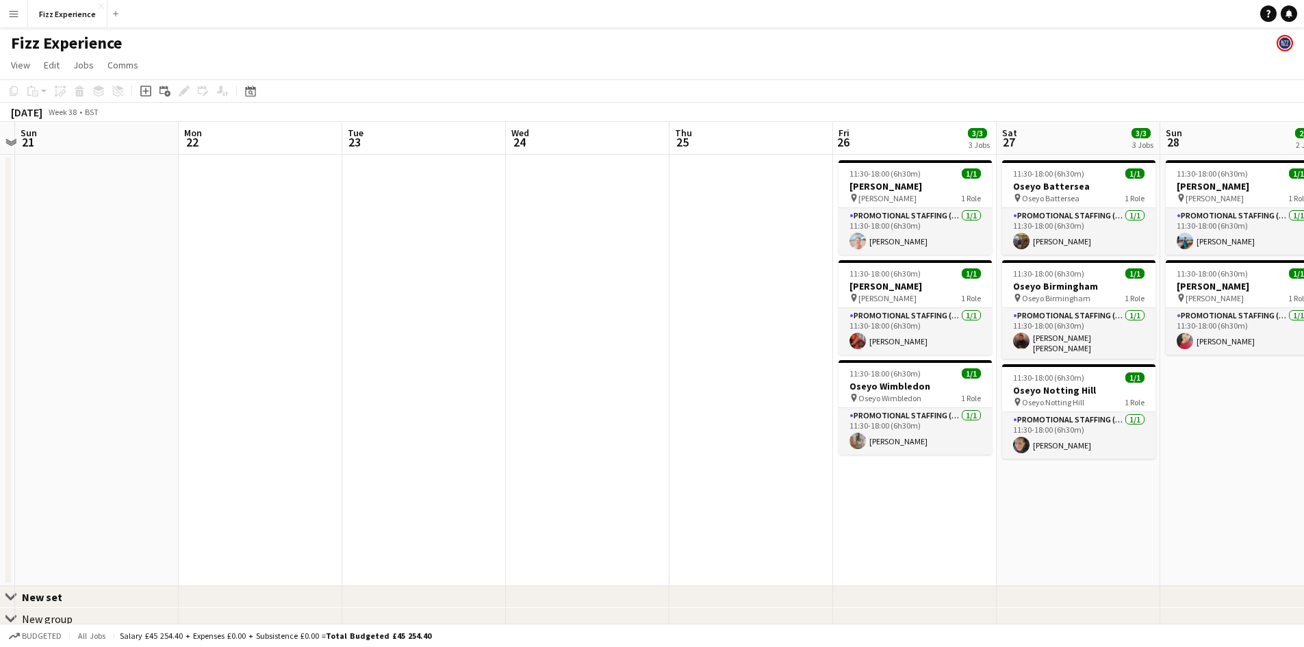
scroll to position [0, 536]
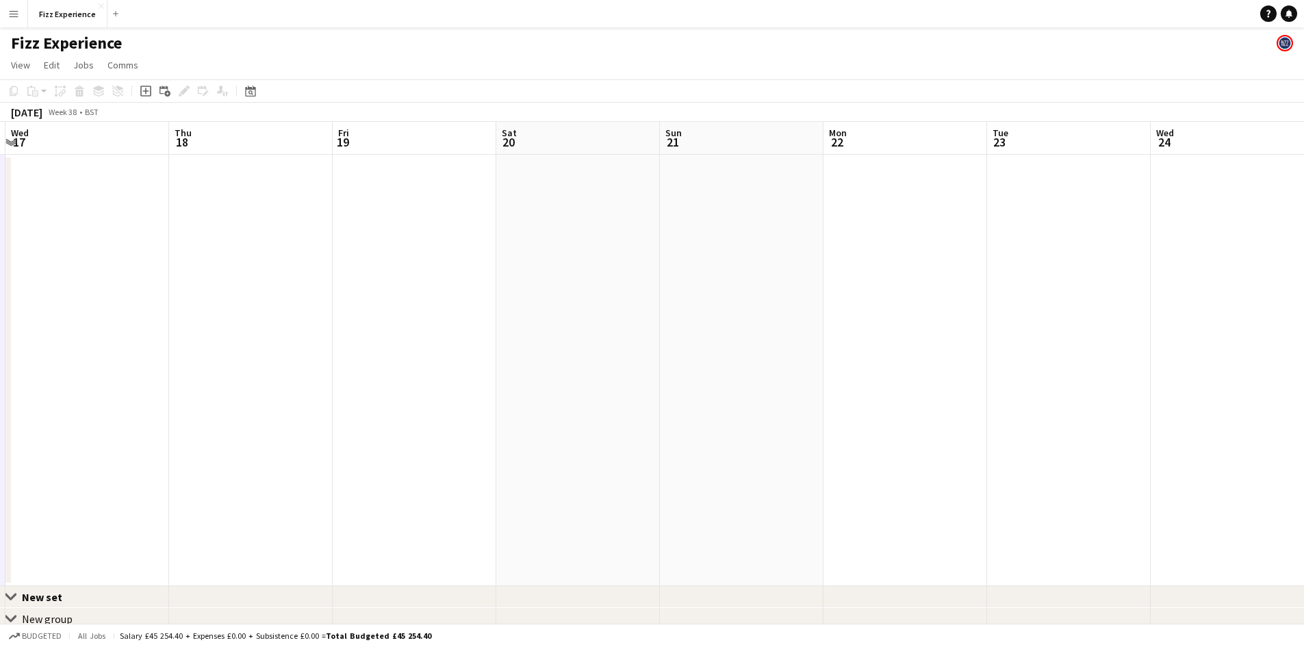
drag, startPoint x: 734, startPoint y: 437, endPoint x: 1271, endPoint y: 445, distance: 536.5
click at [1303, 445] on html "Menu Boards Boards Boards All jobs Status Workforce Workforce My Workforce Recr…" at bounding box center [652, 389] width 1304 height 779
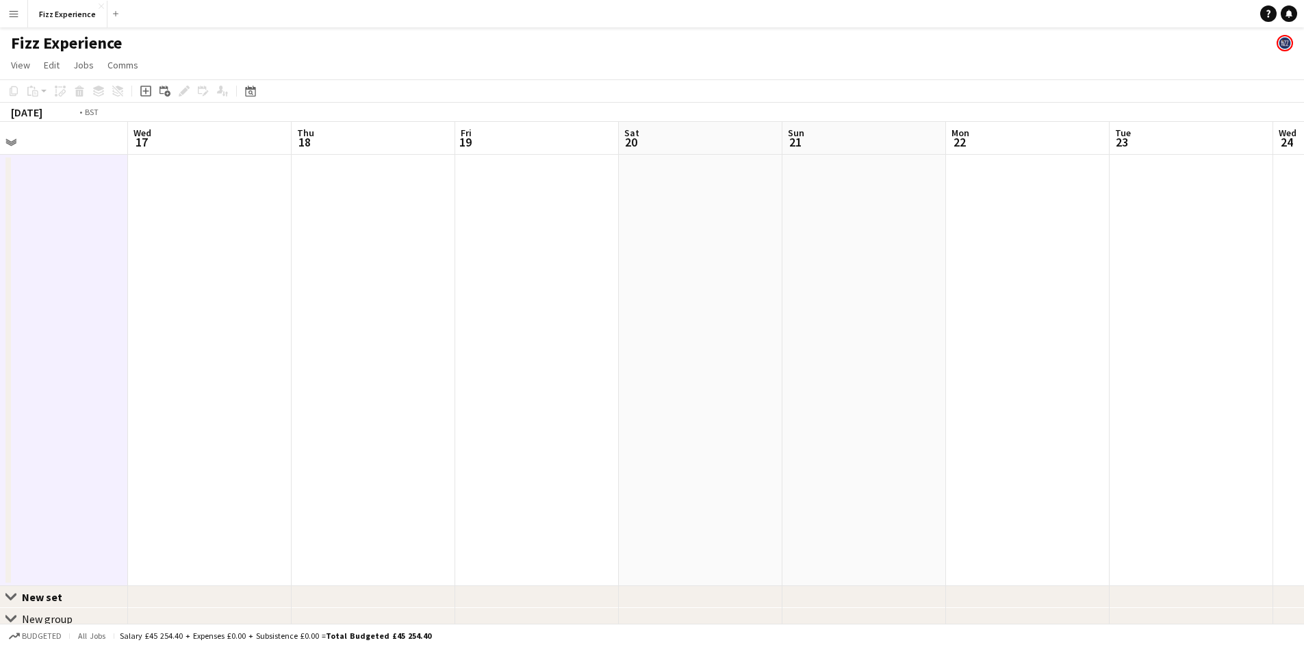
drag, startPoint x: 316, startPoint y: 445, endPoint x: 774, endPoint y: 419, distance: 458.5
click at [774, 419] on app-calendar-viewport "Sun 14 3/3 3 Jobs Mon 15 Tue 16 Wed 17 Thu 18 Fri 19 Sat 20 Sun 21 Mon 22 Tue 2…" at bounding box center [652, 439] width 1304 height 634
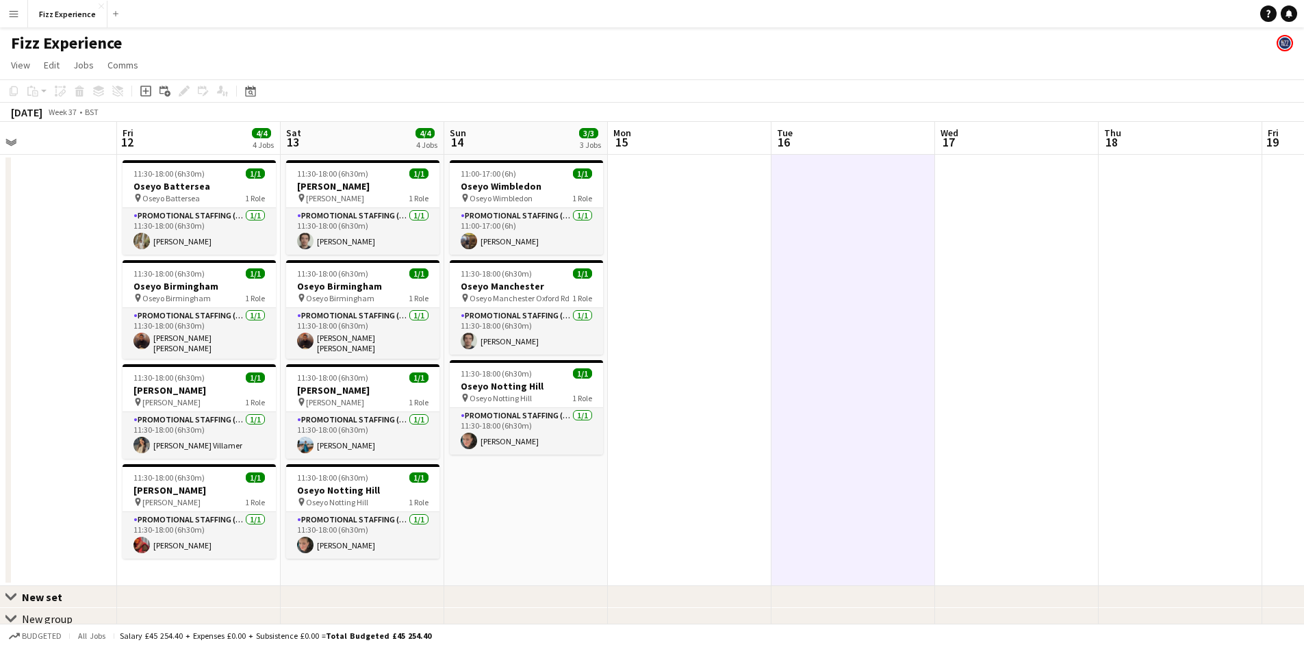
scroll to position [0, 354]
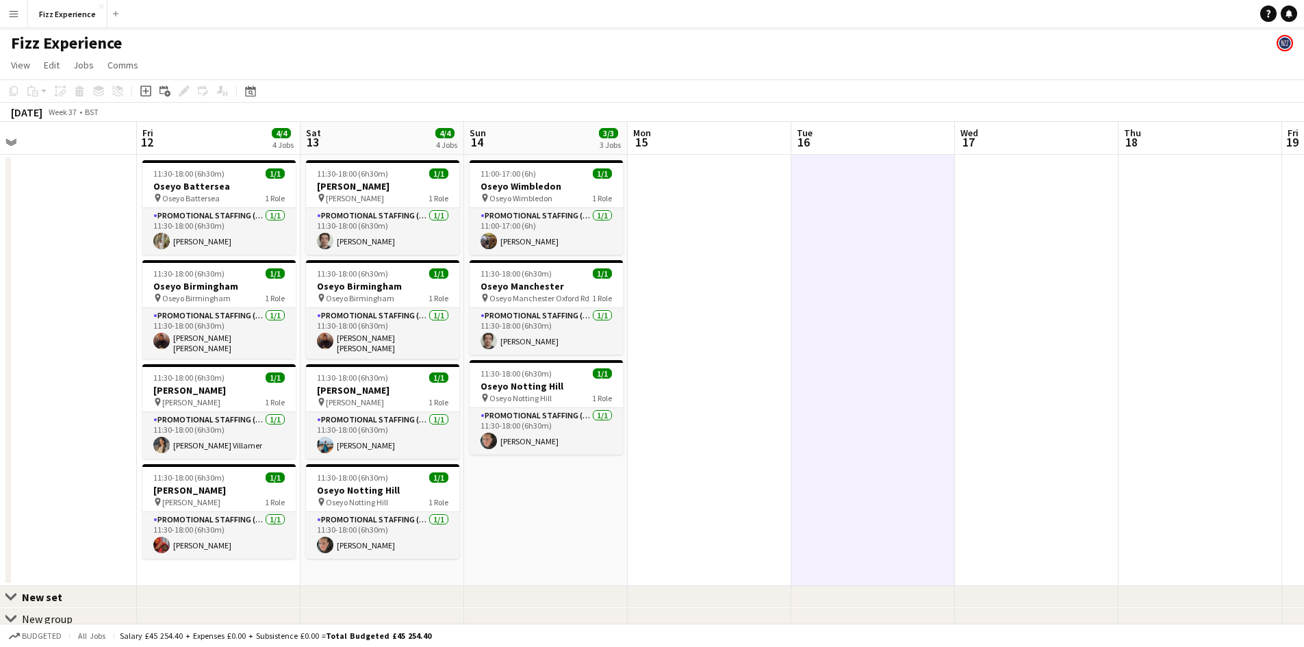
drag, startPoint x: 102, startPoint y: 435, endPoint x: 514, endPoint y: 425, distance: 412.1
click at [514, 425] on app-calendar-viewport "Tue 9 Wed 10 Thu 11 Fri 12 4/4 4 Jobs Sat 13 4/4 4 Jobs Sun 14 3/3 3 Jobs Mon 1…" at bounding box center [652, 439] width 1304 height 634
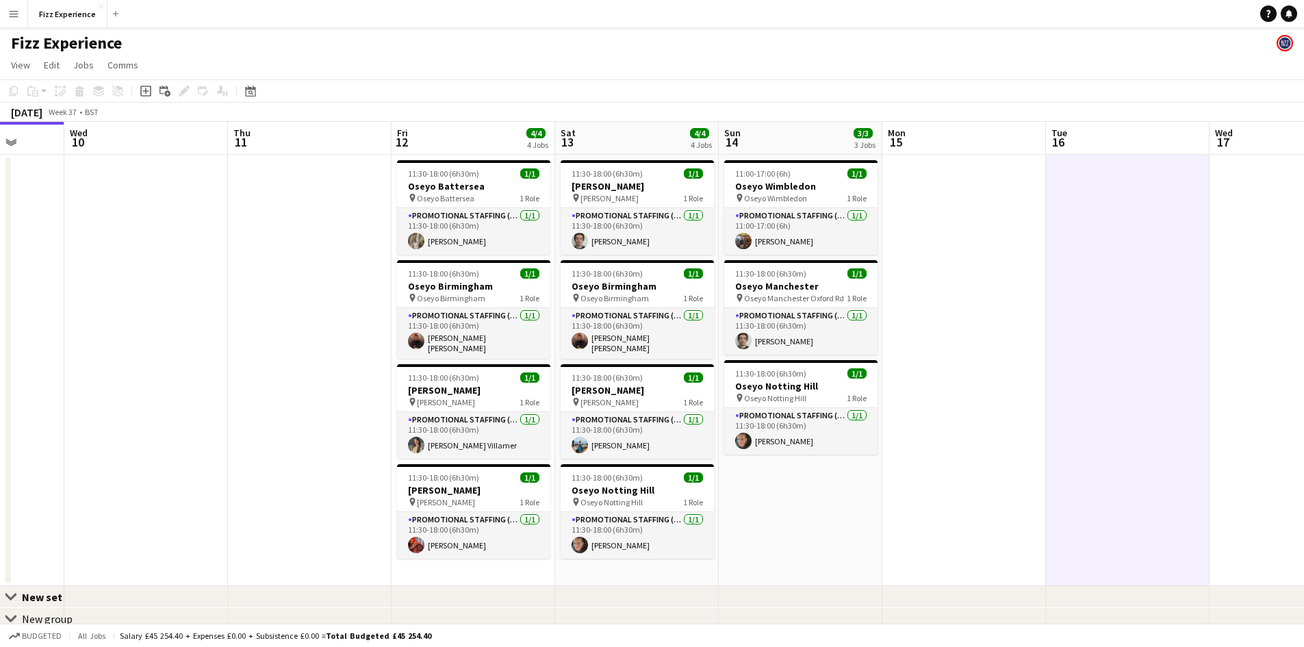
scroll to position [0, 434]
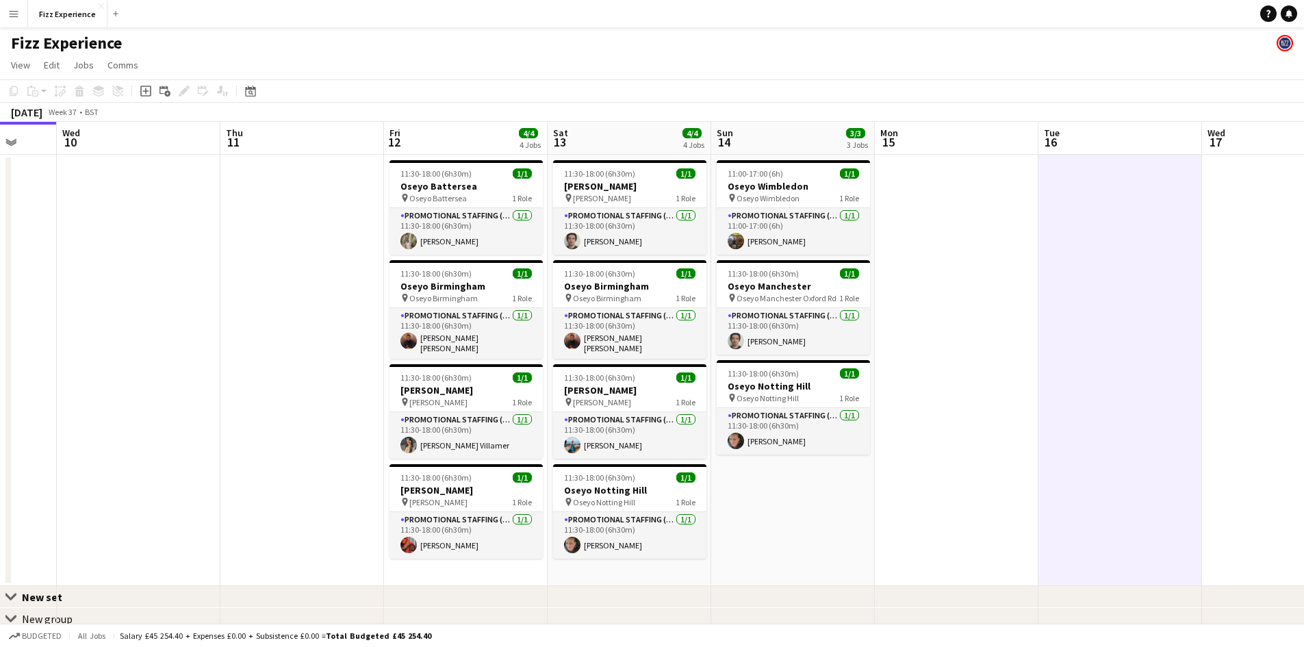
drag, startPoint x: 77, startPoint y: 380, endPoint x: 322, endPoint y: 378, distance: 245.0
click at [324, 378] on app-calendar-viewport "Sun 7 3/3 3 Jobs Mon 8 Tue 9 Wed 10 Thu 11 Fri 12 4/4 4 Jobs Sat 13 4/4 4 Jobs …" at bounding box center [652, 439] width 1304 height 634
